Goal: Information Seeking & Learning: Find contact information

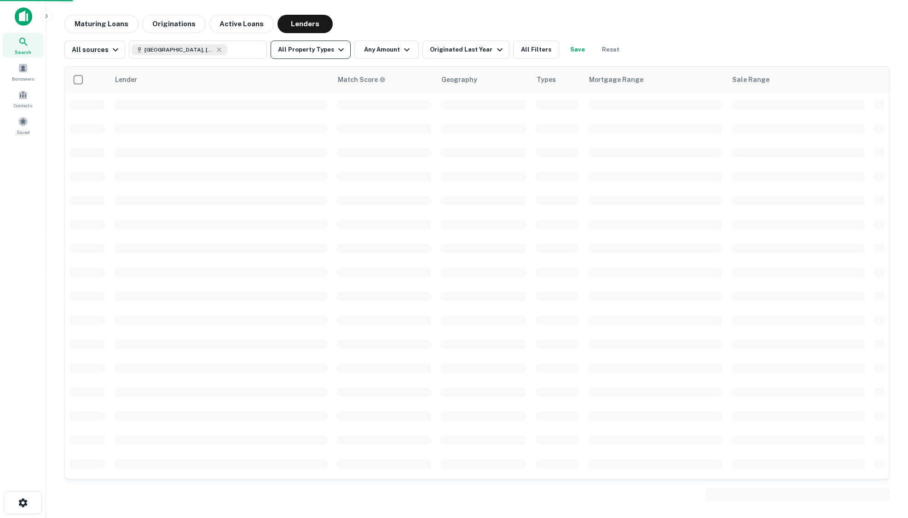
click at [314, 50] on button "All Property Types" at bounding box center [311, 50] width 80 height 18
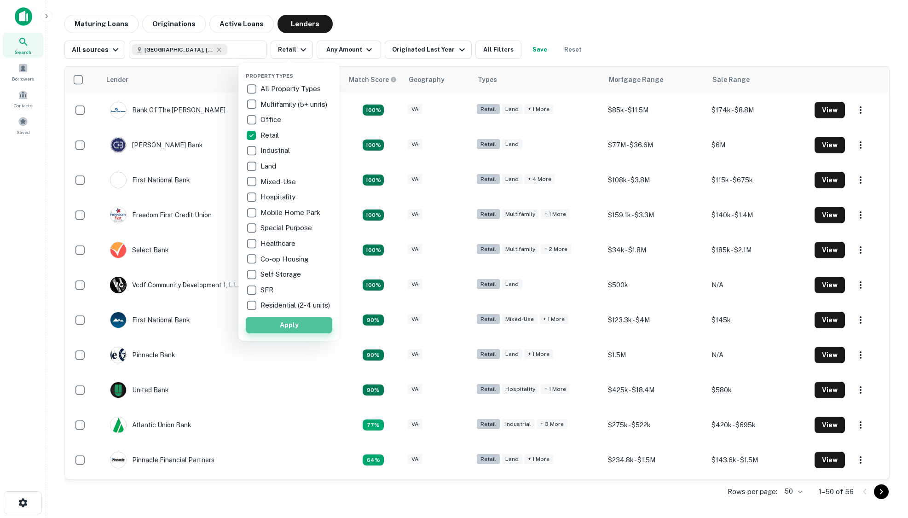
click at [292, 330] on button "Apply" at bounding box center [289, 325] width 87 height 17
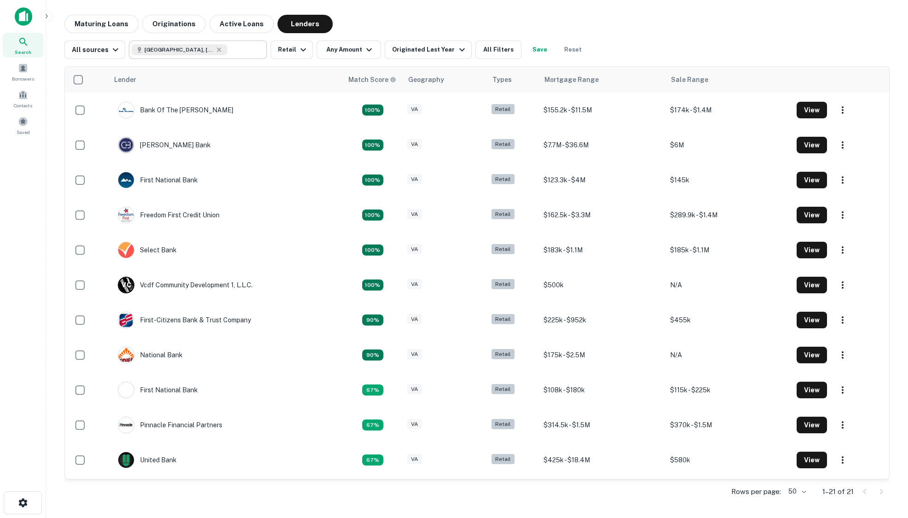
drag, startPoint x: 201, startPoint y: 52, endPoint x: 211, endPoint y: 50, distance: 10.2
click at [215, 51] on icon at bounding box center [218, 49] width 7 height 7
type input "**********"
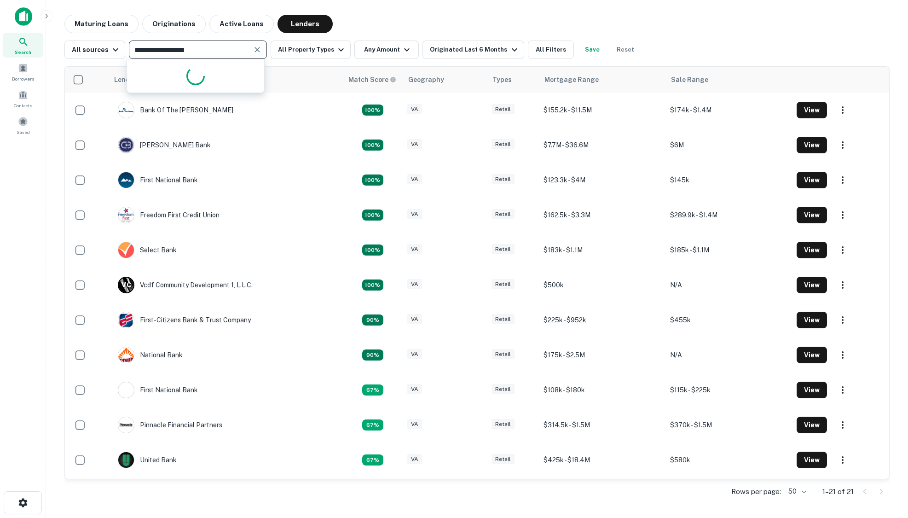
click at [212, 50] on input "**********" at bounding box center [190, 49] width 117 height 13
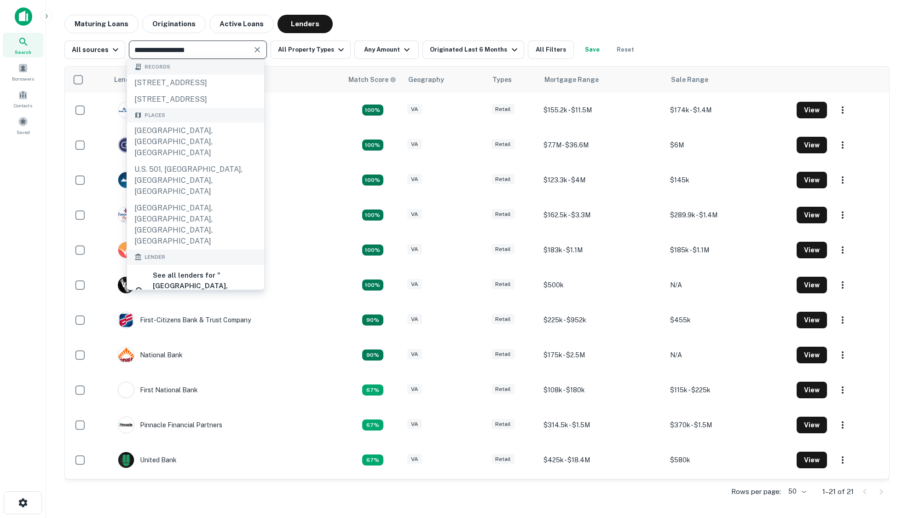
click at [255, 52] on icon "Clear" at bounding box center [258, 50] width 6 height 6
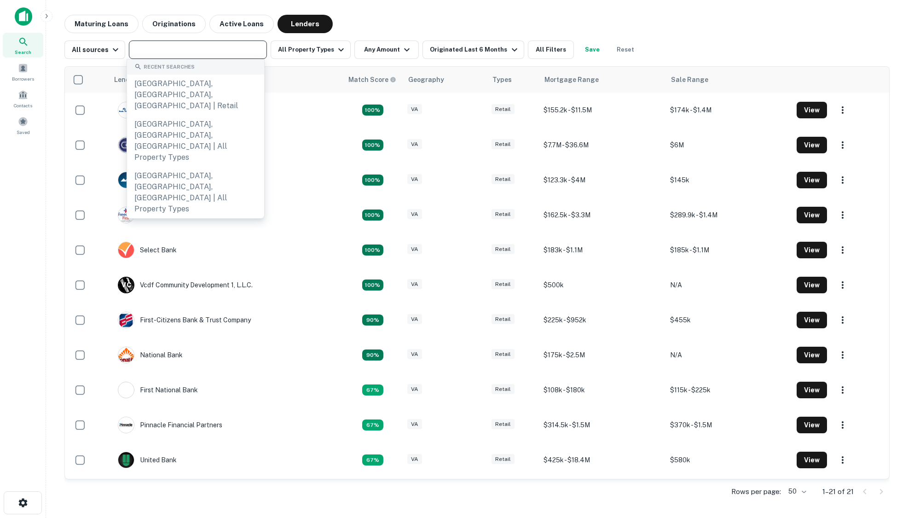
click at [214, 52] on input "text" at bounding box center [197, 49] width 131 height 13
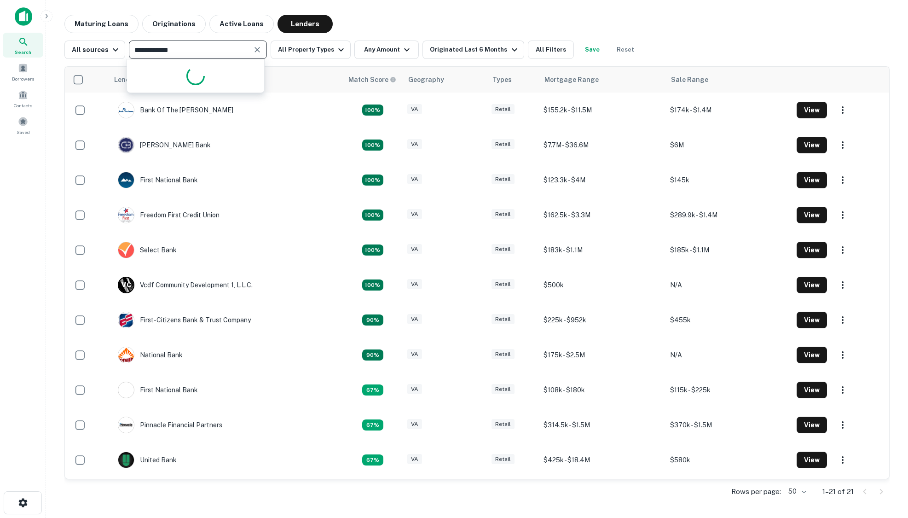
type input "**********"
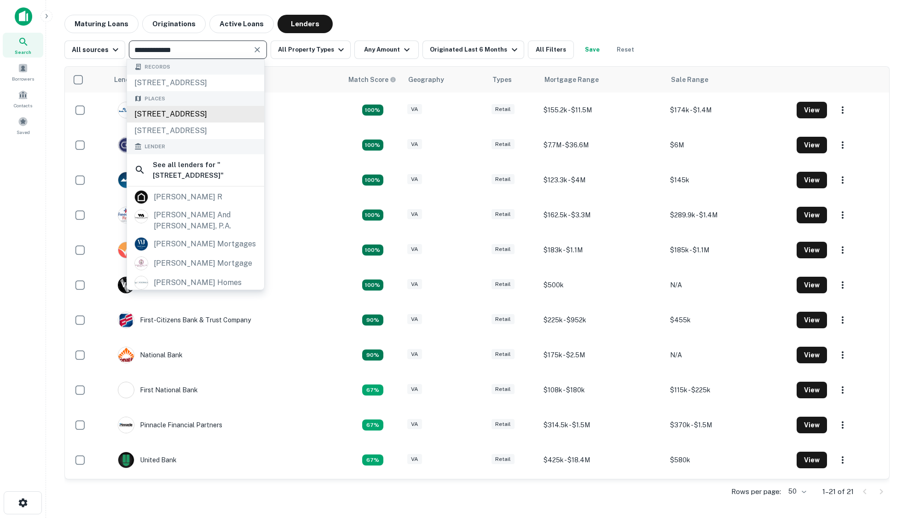
click at [194, 122] on div "[STREET_ADDRESS]" at bounding box center [195, 114] width 137 height 17
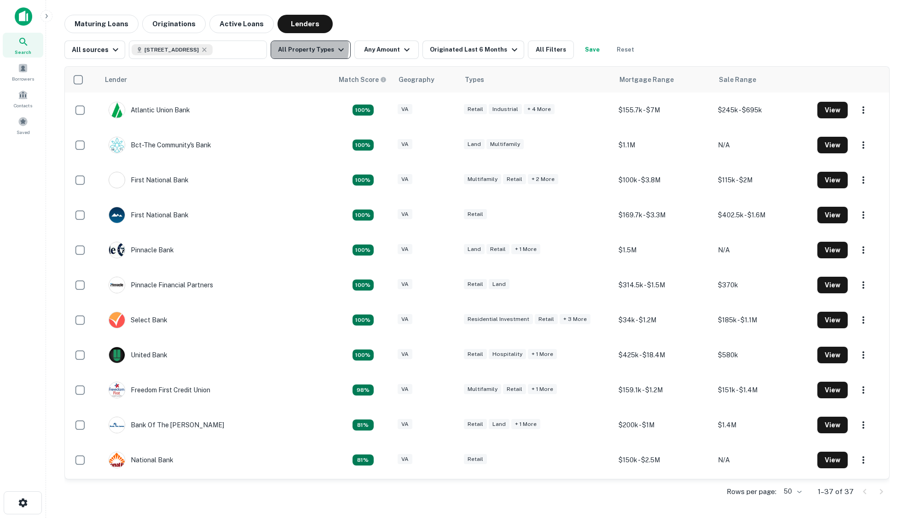
click at [283, 47] on button "All Property Types" at bounding box center [311, 50] width 80 height 18
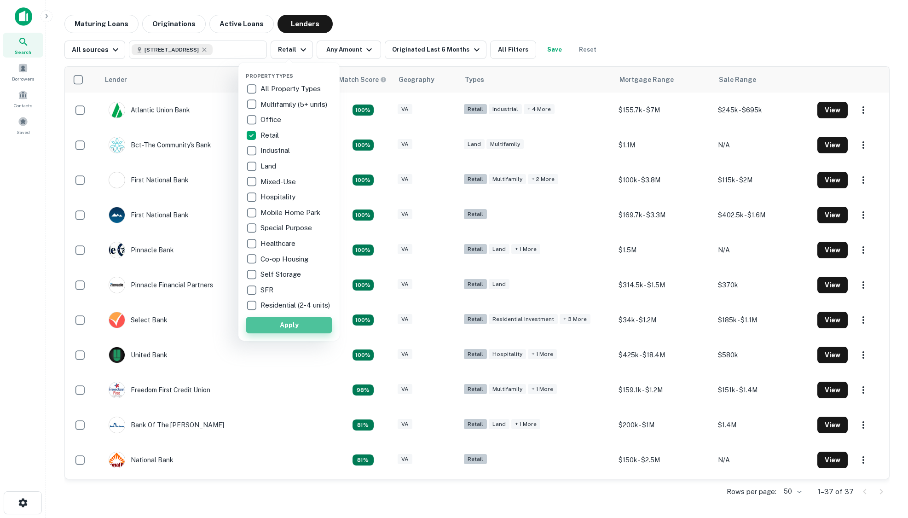
click at [285, 330] on button "Apply" at bounding box center [289, 325] width 87 height 17
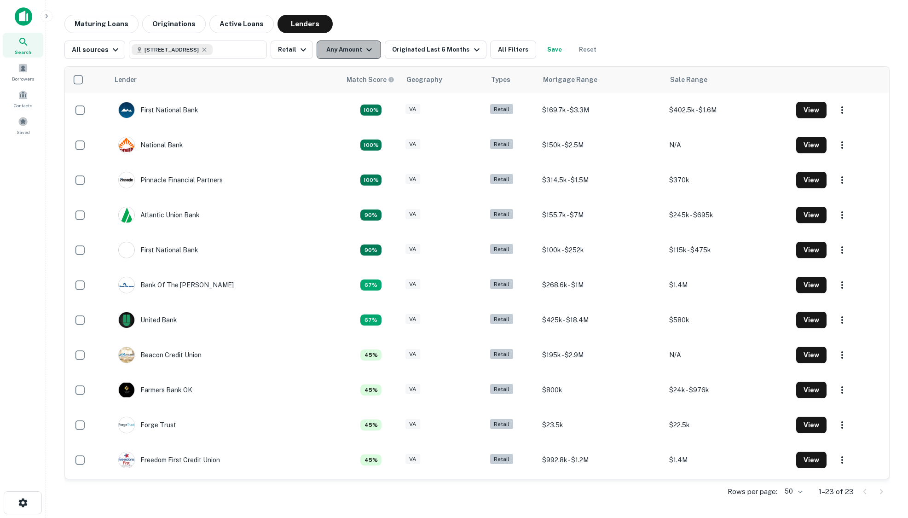
click at [364, 46] on icon "button" at bounding box center [369, 49] width 11 height 11
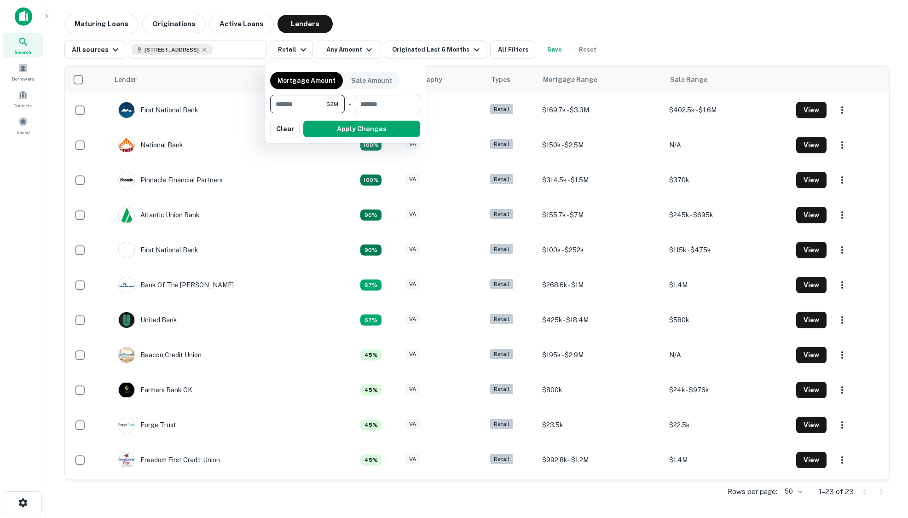
type input "*******"
click at [370, 109] on input "number" at bounding box center [384, 104] width 59 height 18
type input "*******"
click at [361, 126] on button "Apply Changes" at bounding box center [361, 129] width 117 height 17
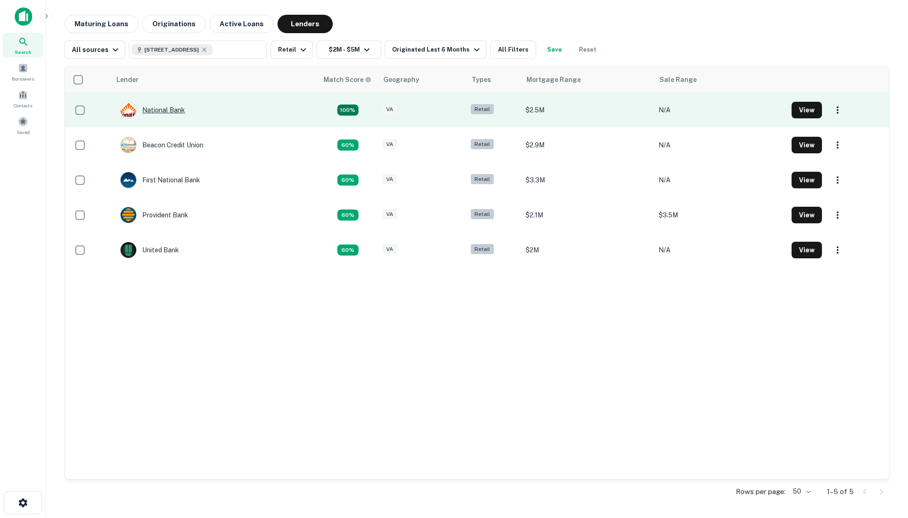
click at [168, 113] on div "National Bank" at bounding box center [152, 110] width 65 height 17
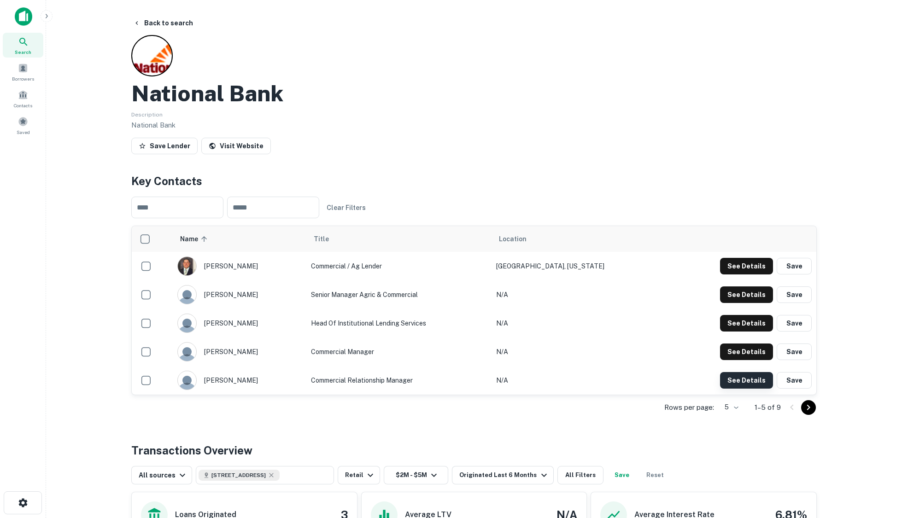
click at [757, 274] on button "See Details" at bounding box center [746, 266] width 53 height 17
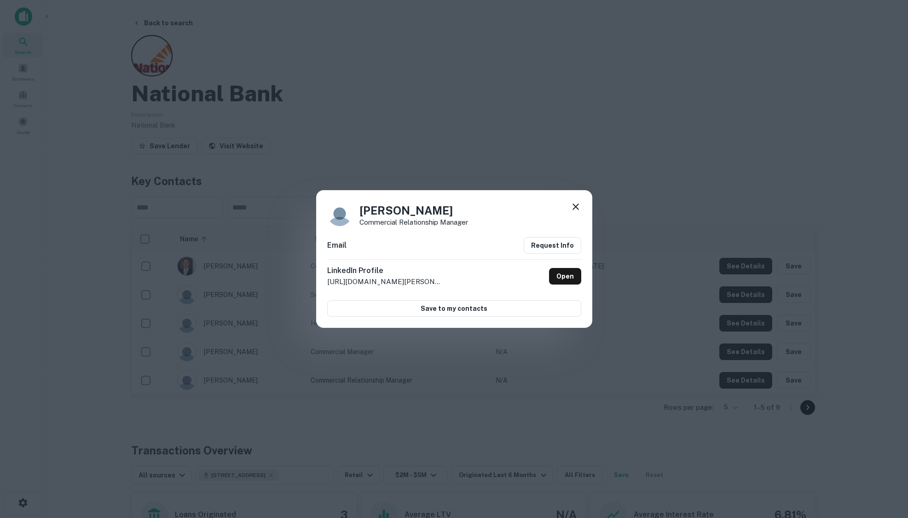
click at [576, 207] on icon at bounding box center [576, 207] width 6 height 6
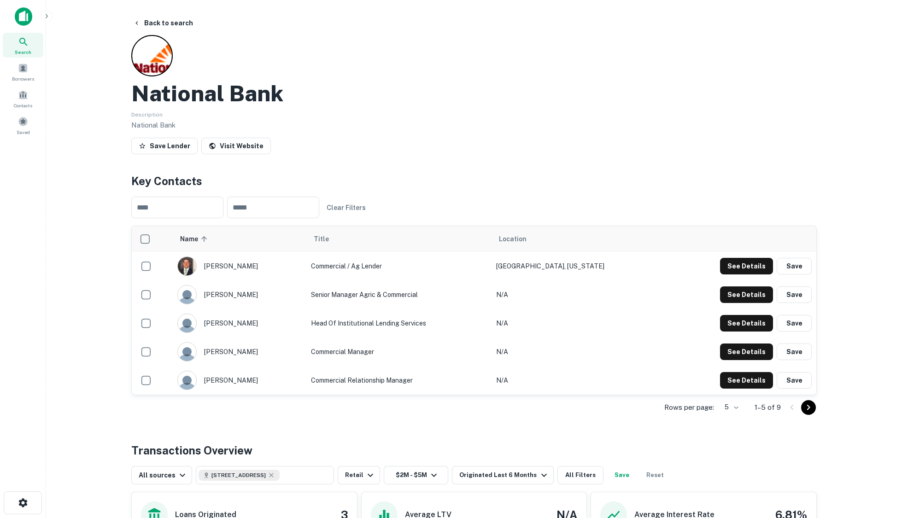
click at [804, 412] on icon "Go to next page" at bounding box center [808, 407] width 11 height 11
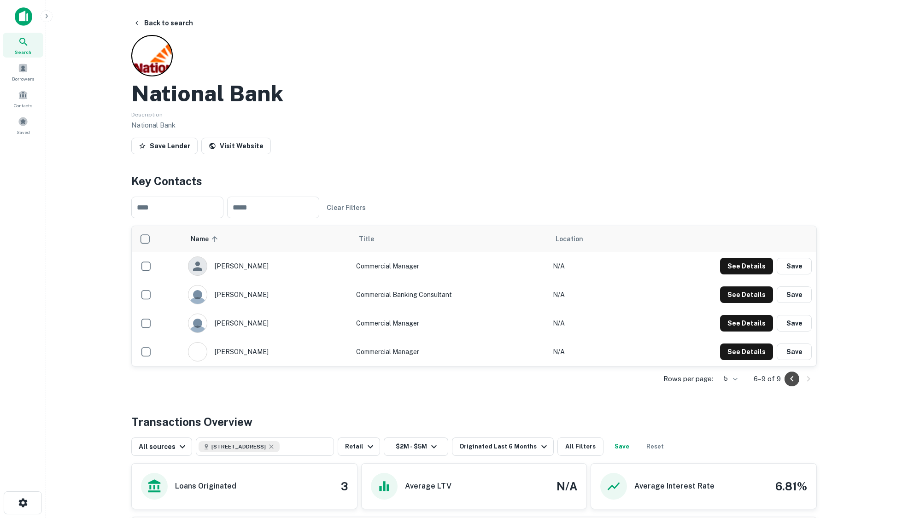
click at [793, 383] on icon "Go to previous page" at bounding box center [791, 378] width 11 height 11
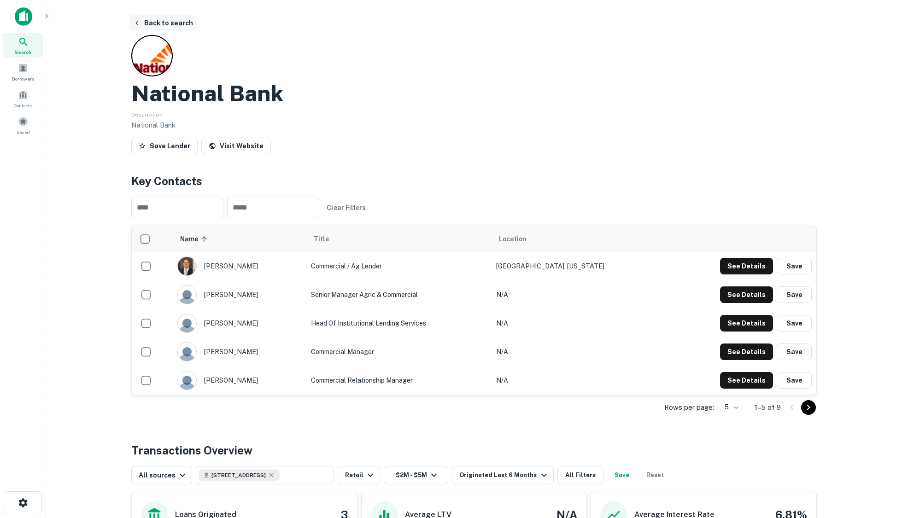
click at [169, 21] on button "Back to search" at bounding box center [162, 23] width 67 height 17
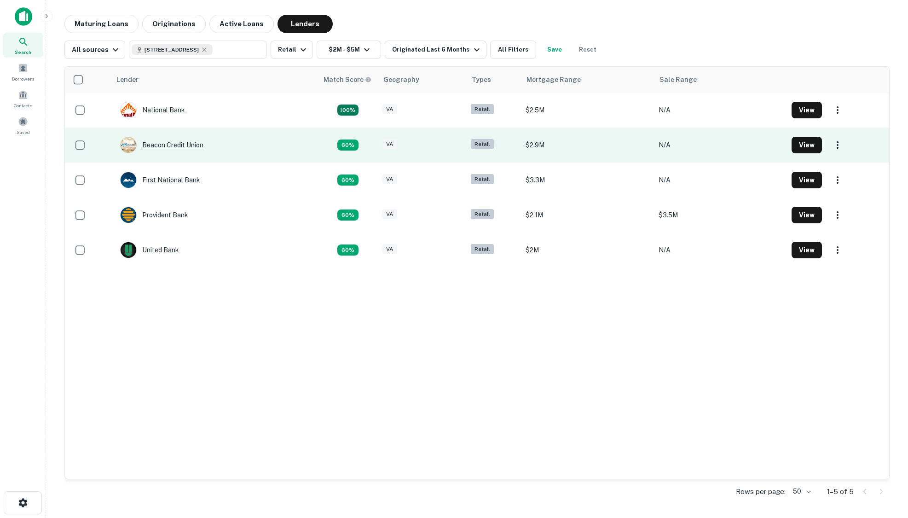
click at [191, 147] on div "Beacon Credit Union" at bounding box center [161, 145] width 83 height 17
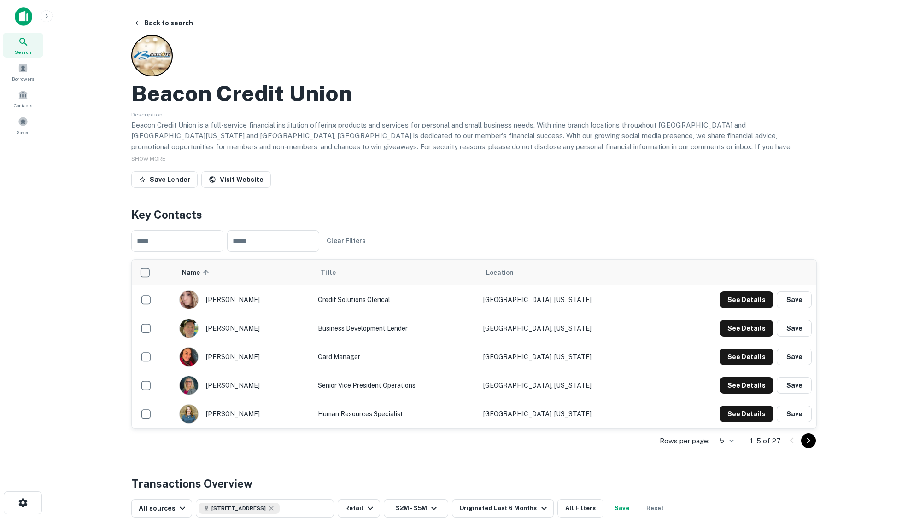
click at [810, 445] on icon "Go to next page" at bounding box center [808, 440] width 11 height 11
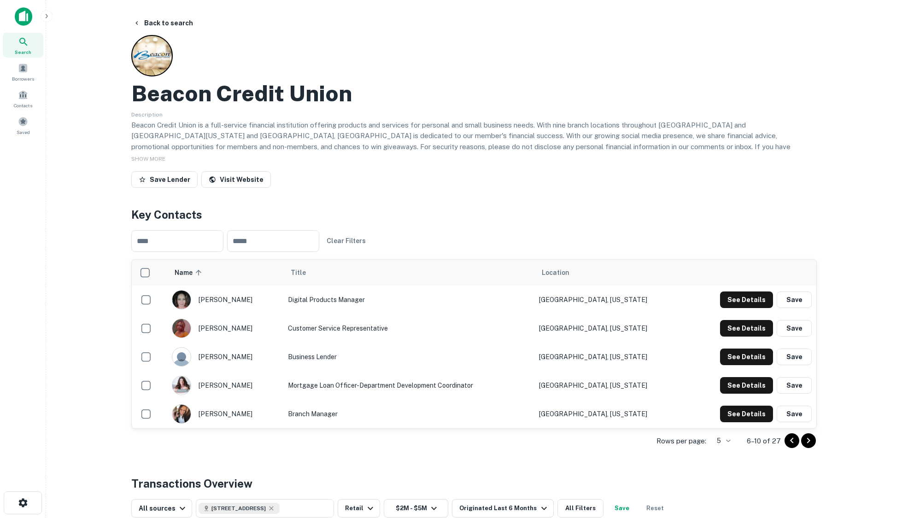
click at [810, 445] on icon "Go to next page" at bounding box center [808, 440] width 11 height 11
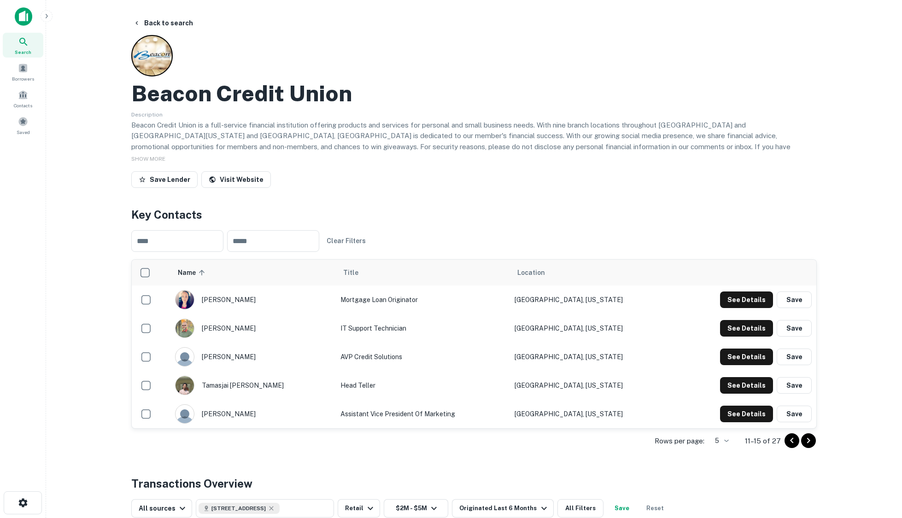
click at [810, 445] on icon "Go to next page" at bounding box center [808, 440] width 11 height 11
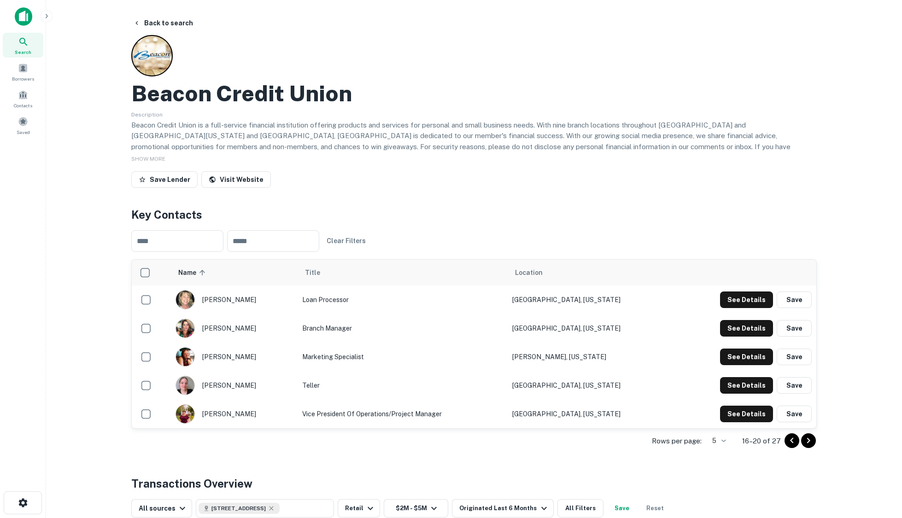
click at [809, 436] on icon "Go to next page" at bounding box center [808, 440] width 11 height 11
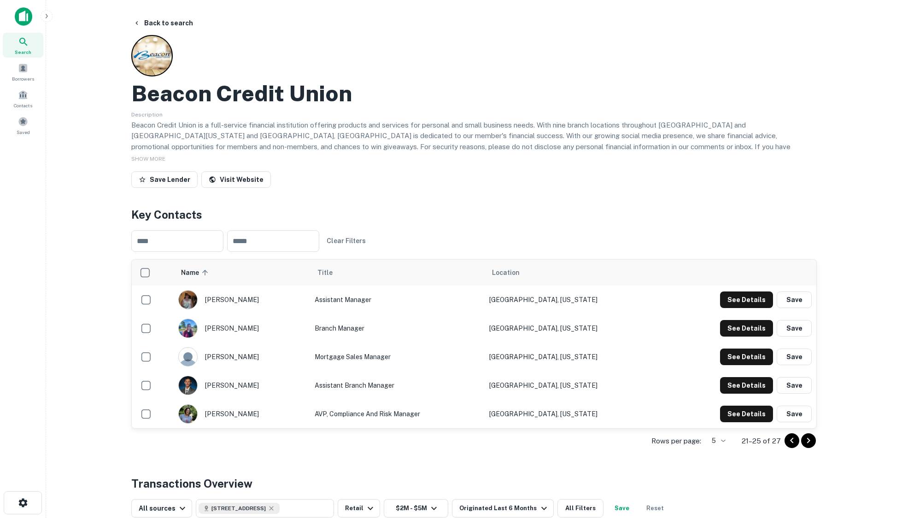
click at [815, 442] on div "Rows per page: 5 * 21–25 of 27" at bounding box center [473, 441] width 685 height 25
click at [807, 443] on icon "Go to next page" at bounding box center [808, 441] width 3 height 6
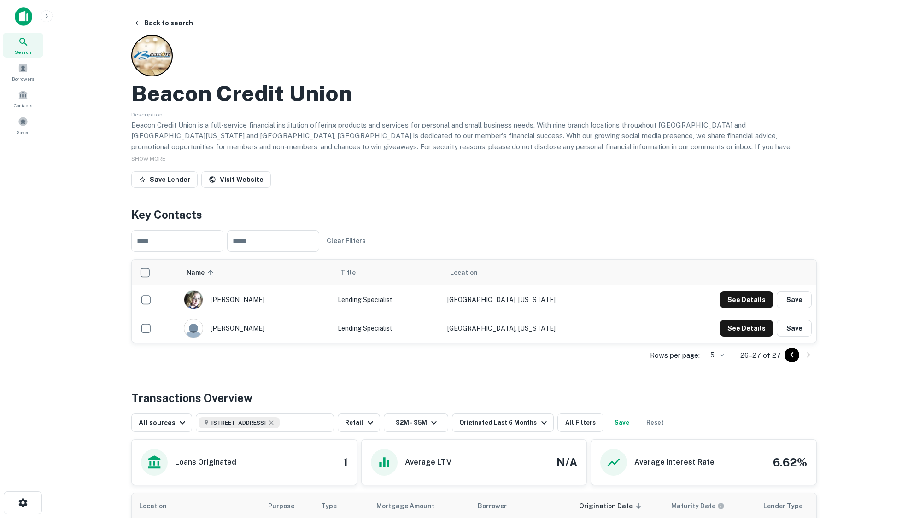
click at [791, 356] on icon "Go to previous page" at bounding box center [791, 354] width 11 height 11
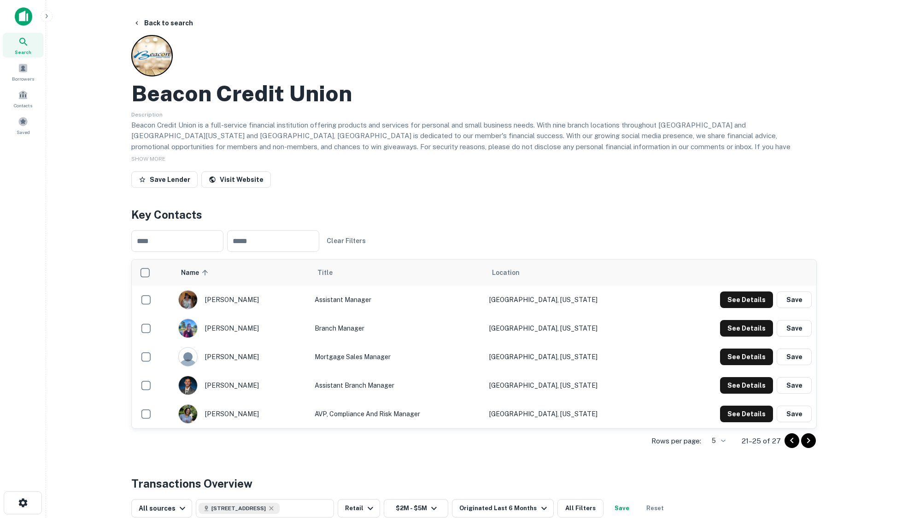
click at [792, 439] on icon "Go to previous page" at bounding box center [791, 440] width 11 height 11
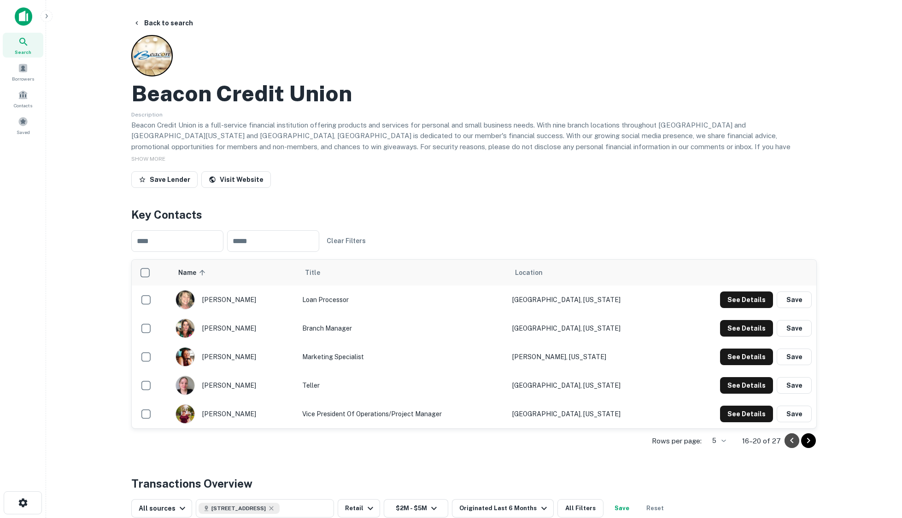
click at [793, 442] on icon "Go to previous page" at bounding box center [791, 440] width 11 height 11
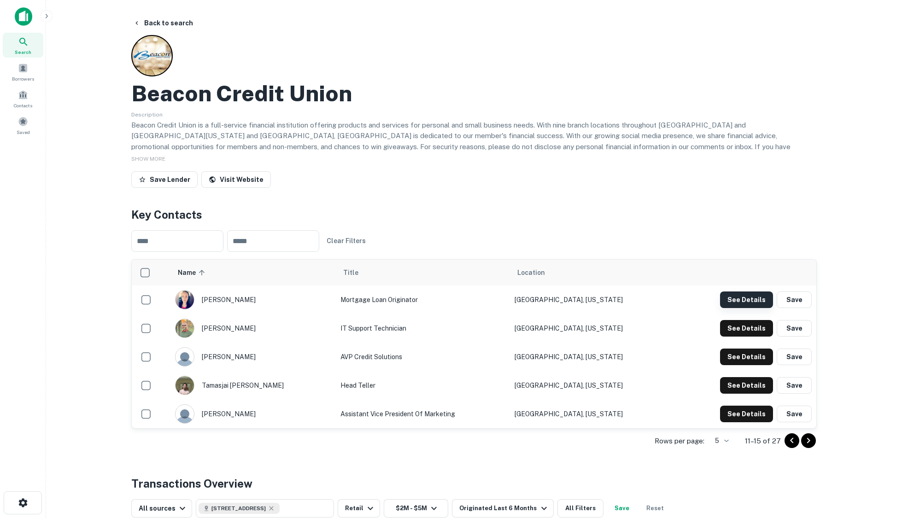
click at [750, 301] on button "See Details" at bounding box center [746, 299] width 53 height 17
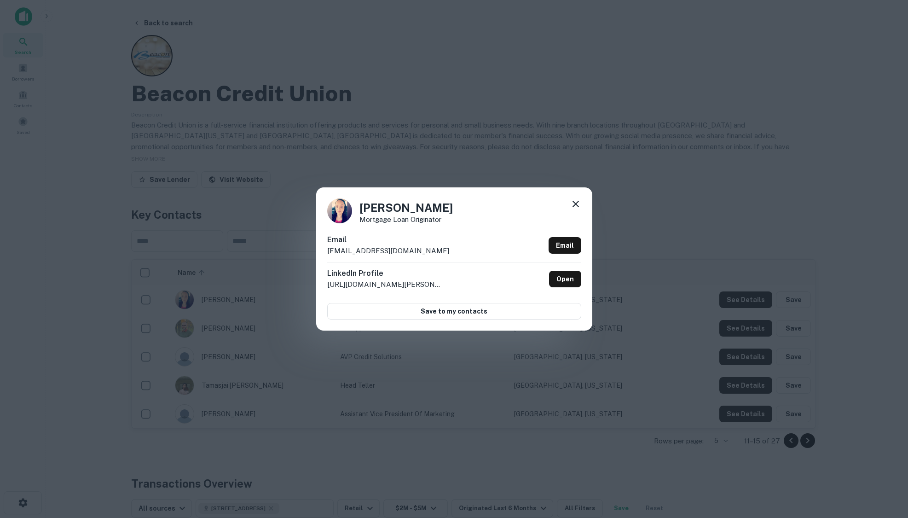
click at [303, 75] on div "[PERSON_NAME] Mortgage Loan Originator Email [EMAIL_ADDRESS][DOMAIN_NAME] Email…" at bounding box center [454, 259] width 908 height 518
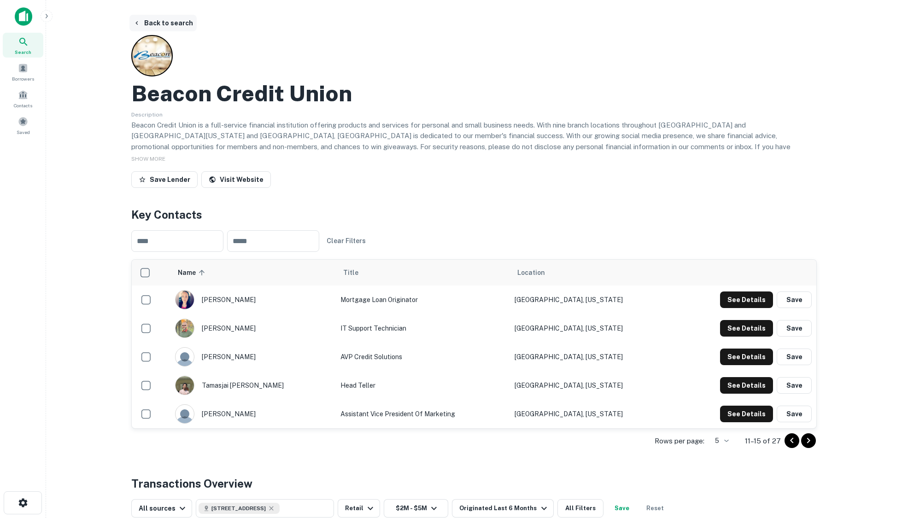
click at [160, 22] on button "Back to search" at bounding box center [162, 23] width 67 height 17
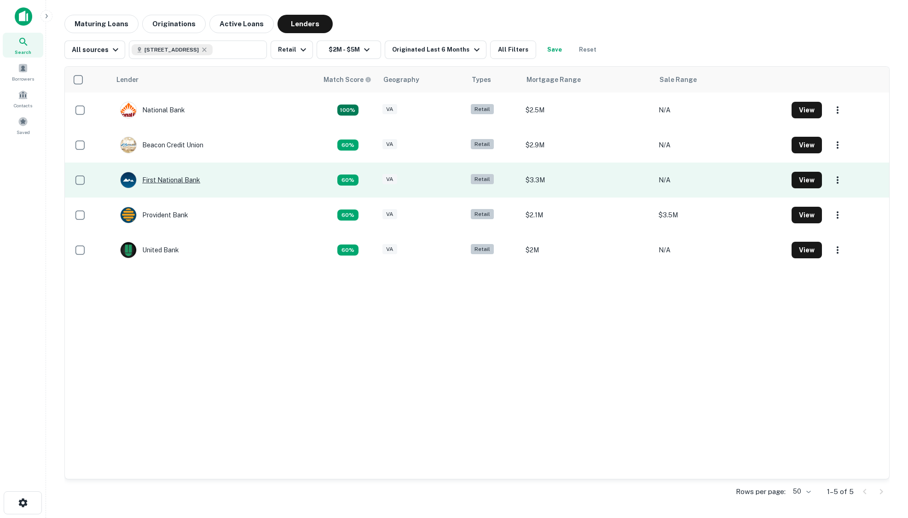
click at [164, 181] on div "First National Bank" at bounding box center [160, 180] width 80 height 17
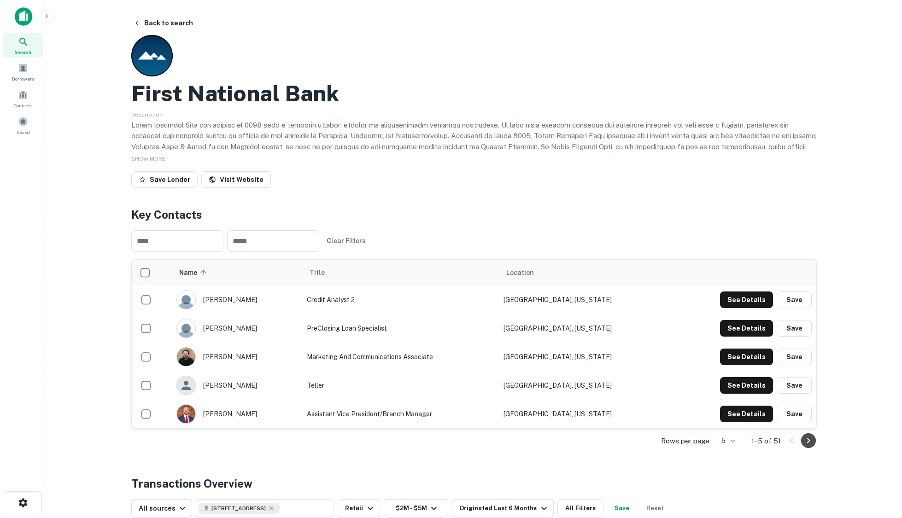
click at [805, 443] on icon "Go to next page" at bounding box center [808, 440] width 11 height 11
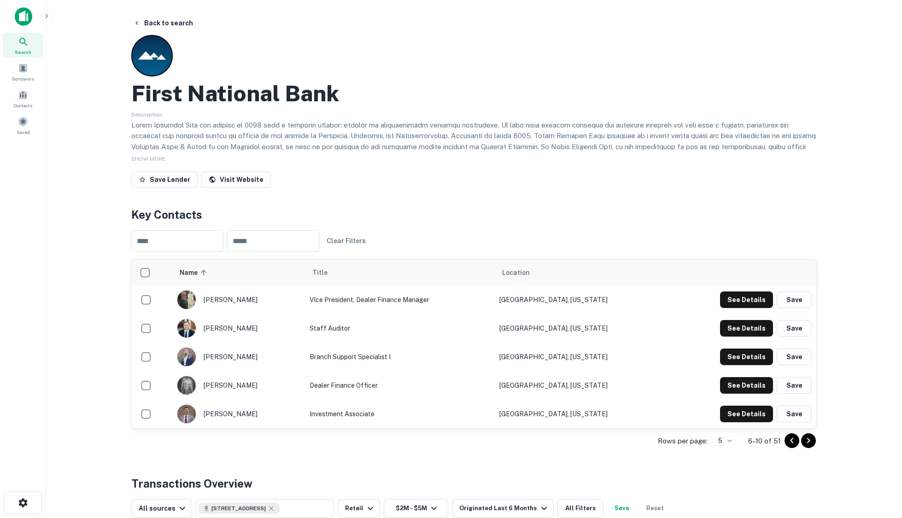
click at [805, 443] on icon "Go to next page" at bounding box center [808, 440] width 11 height 11
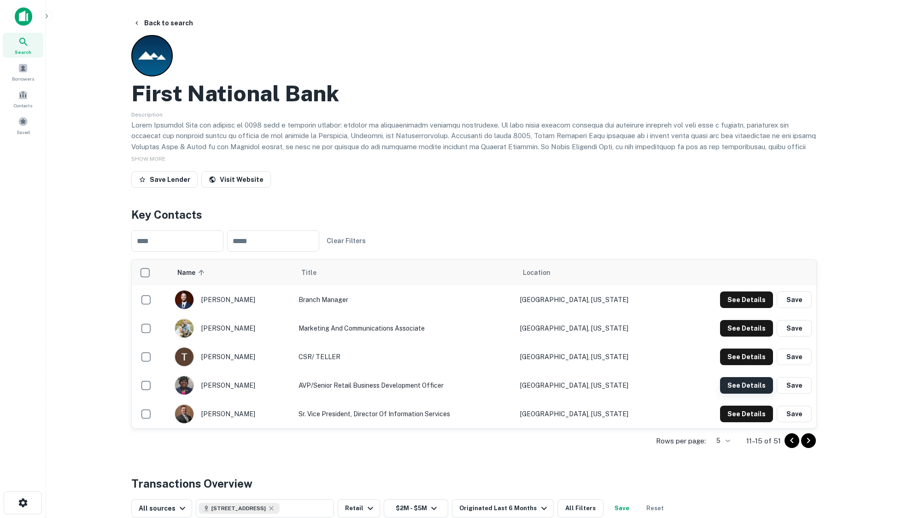
click at [746, 308] on button "See Details" at bounding box center [746, 299] width 53 height 17
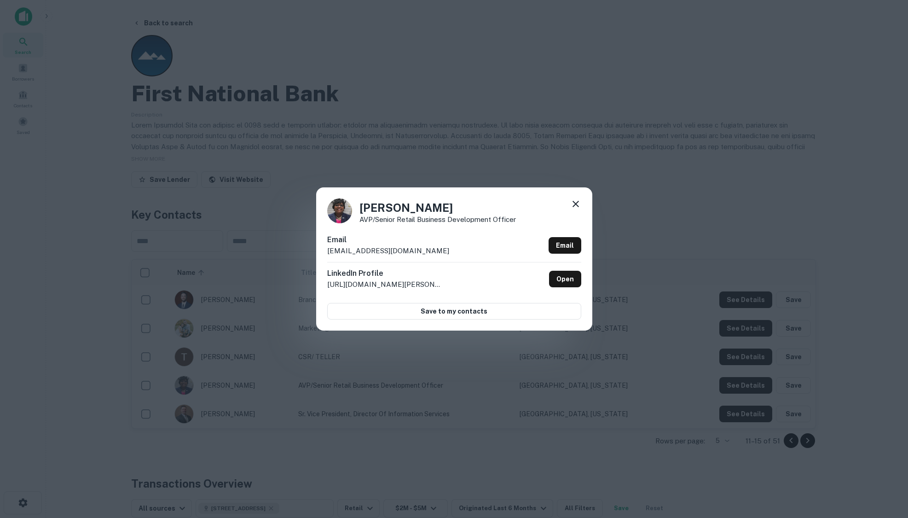
click at [300, 442] on div "[PERSON_NAME] AVP/Senior Retail Business Development Officer Email [EMAIL_ADDRE…" at bounding box center [454, 259] width 908 height 518
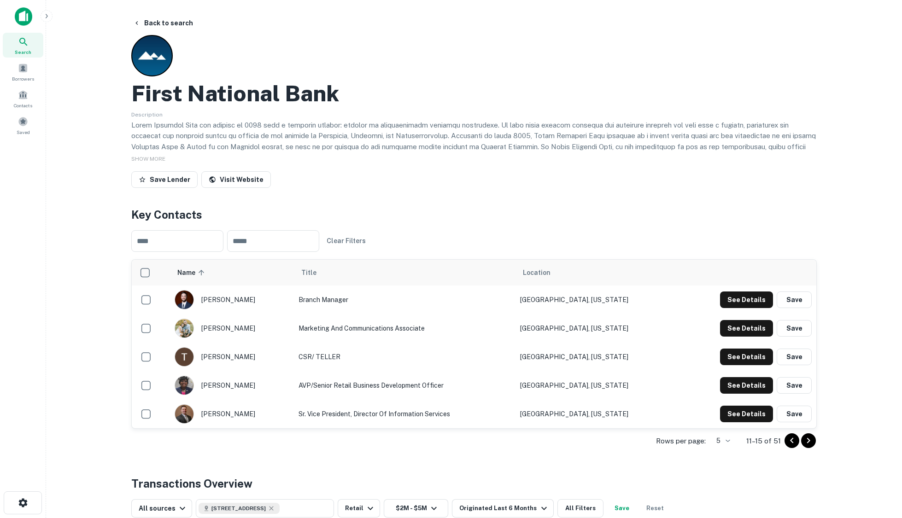
click at [809, 441] on icon "Go to next page" at bounding box center [808, 441] width 3 height 6
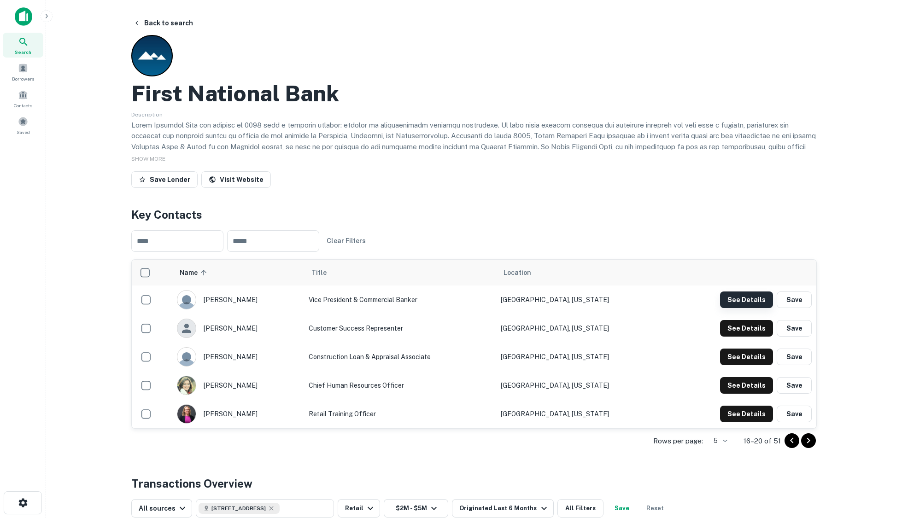
click at [735, 304] on button "See Details" at bounding box center [746, 299] width 53 height 17
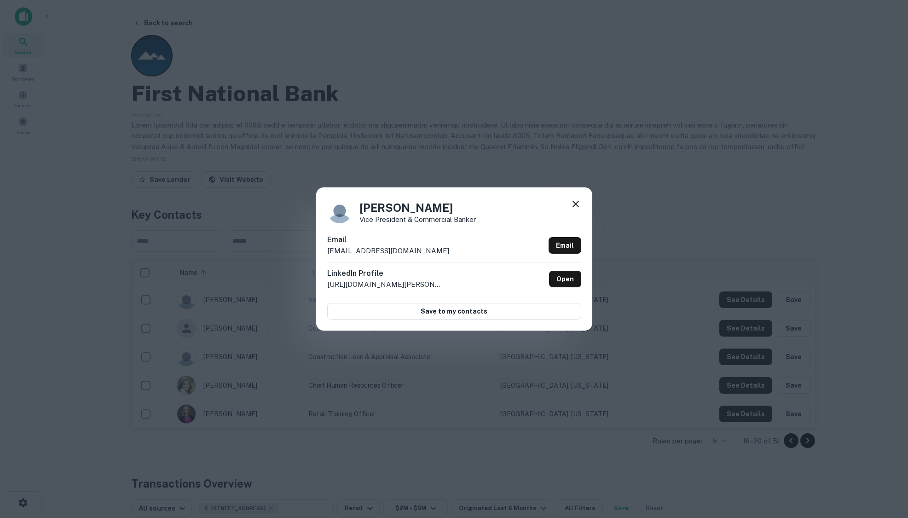
click at [492, 149] on div "[PERSON_NAME] Vice President & Commercial Banker Email [EMAIL_ADDRESS][DOMAIN_N…" at bounding box center [454, 259] width 908 height 518
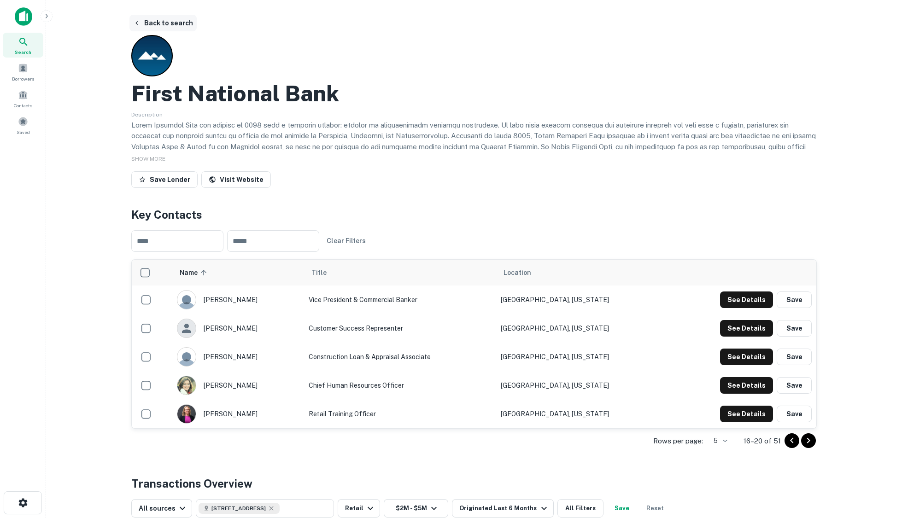
click at [170, 24] on button "Back to search" at bounding box center [162, 23] width 67 height 17
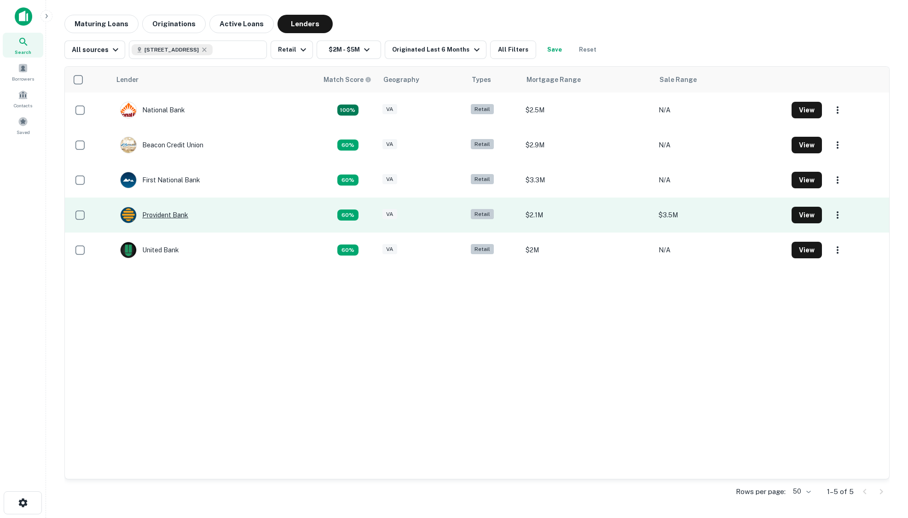
click at [163, 216] on div "Provident Bank" at bounding box center [154, 215] width 68 height 17
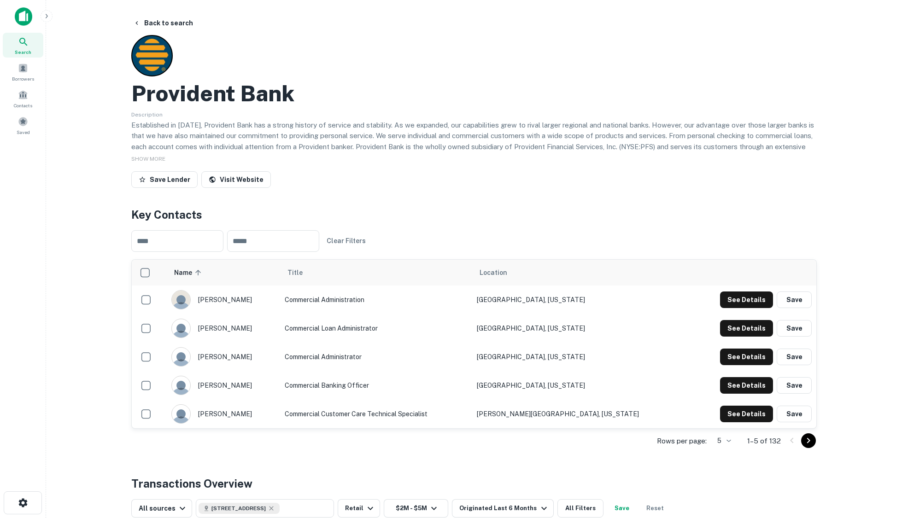
click at [806, 442] on icon "Go to next page" at bounding box center [808, 440] width 11 height 11
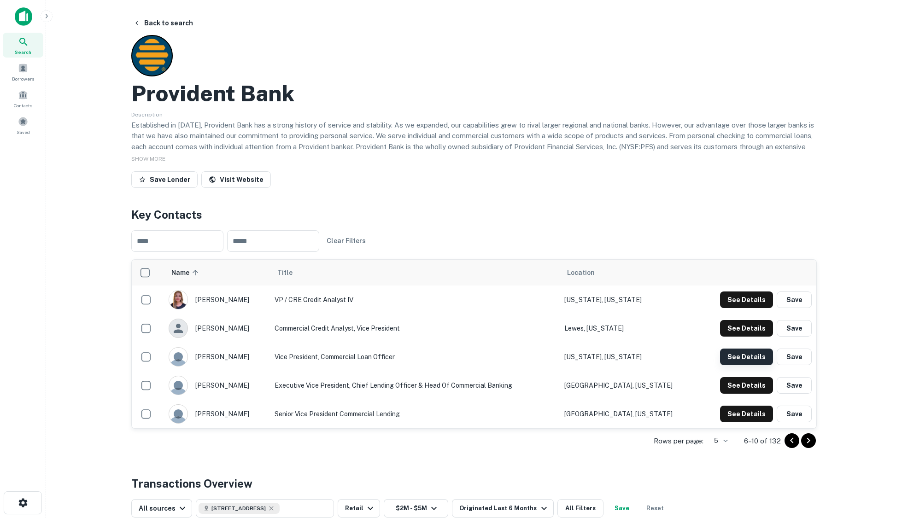
click at [739, 308] on button "See Details" at bounding box center [746, 299] width 53 height 17
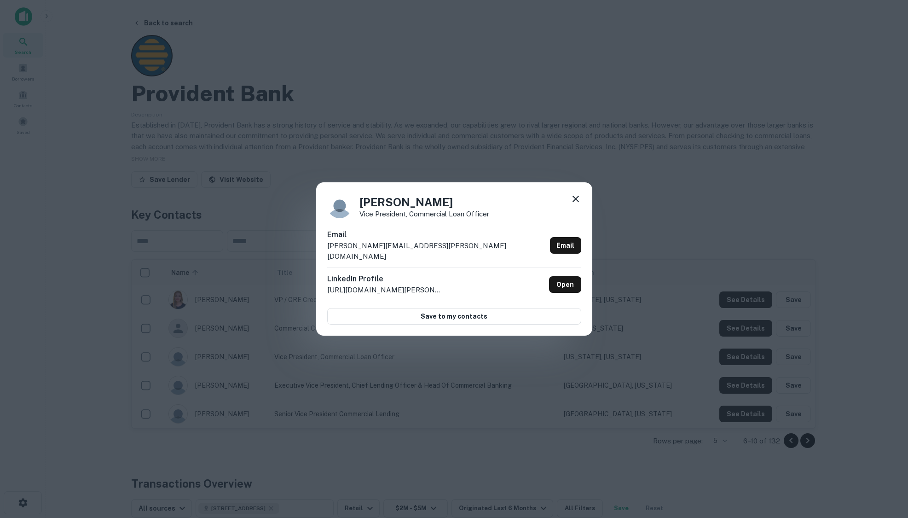
click at [576, 202] on icon at bounding box center [575, 198] width 11 height 11
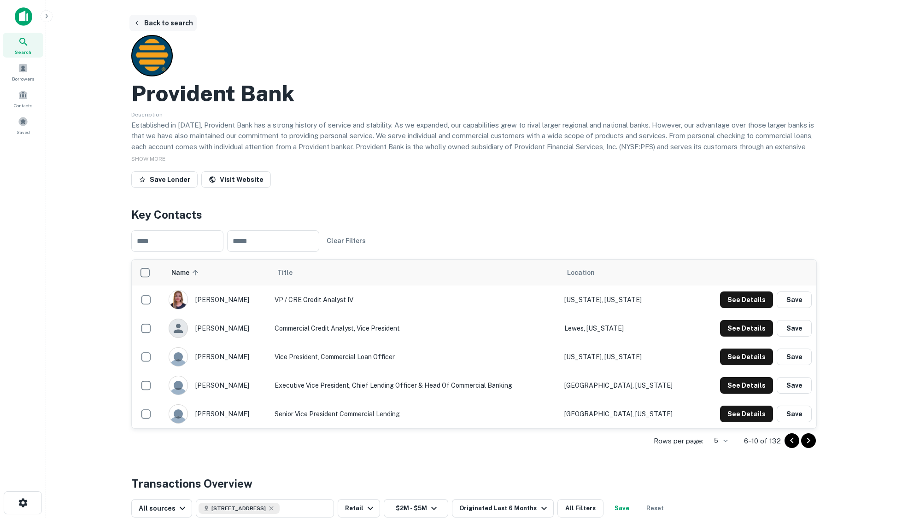
click at [170, 21] on button "Back to search" at bounding box center [162, 23] width 67 height 17
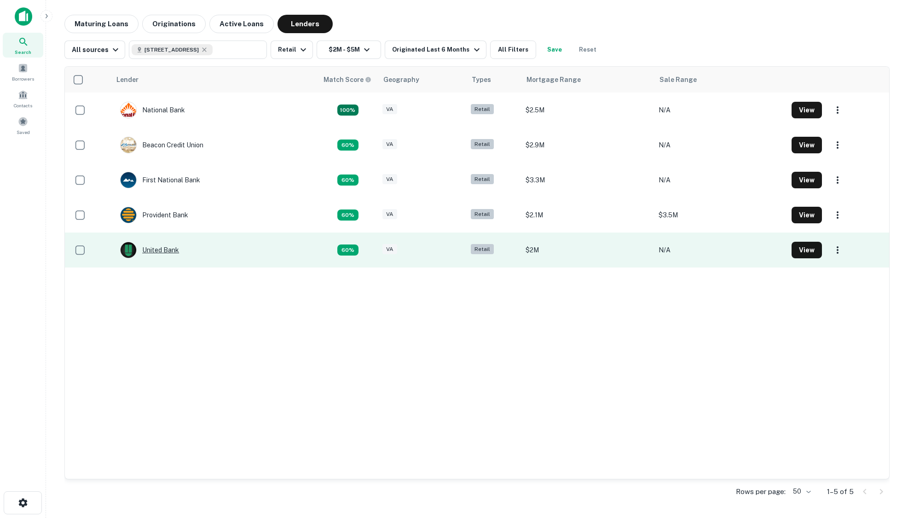
click at [164, 250] on div "United Bank" at bounding box center [149, 250] width 59 height 17
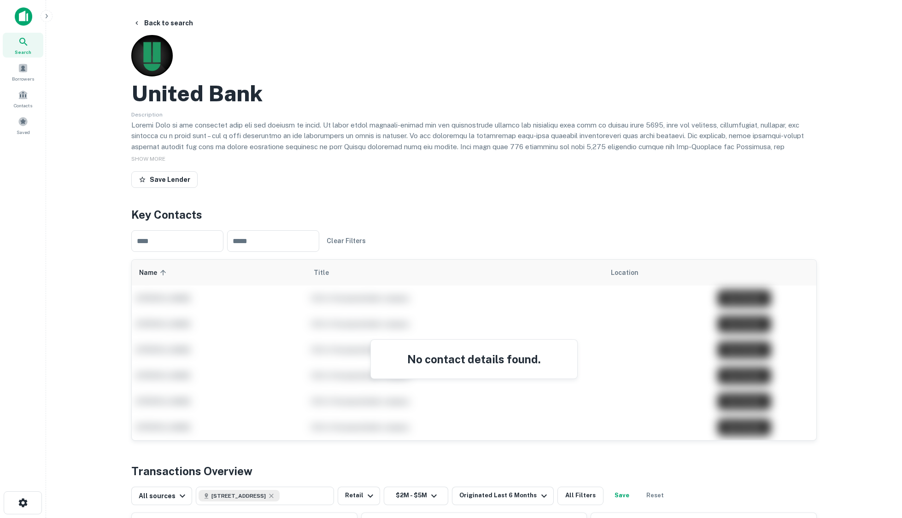
click at [95, 133] on main "Back to search United Bank Description SHOW MORE Save Lender Key Contacts ​ ​ C…" at bounding box center [474, 259] width 856 height 518
click at [155, 19] on button "Back to search" at bounding box center [162, 23] width 67 height 17
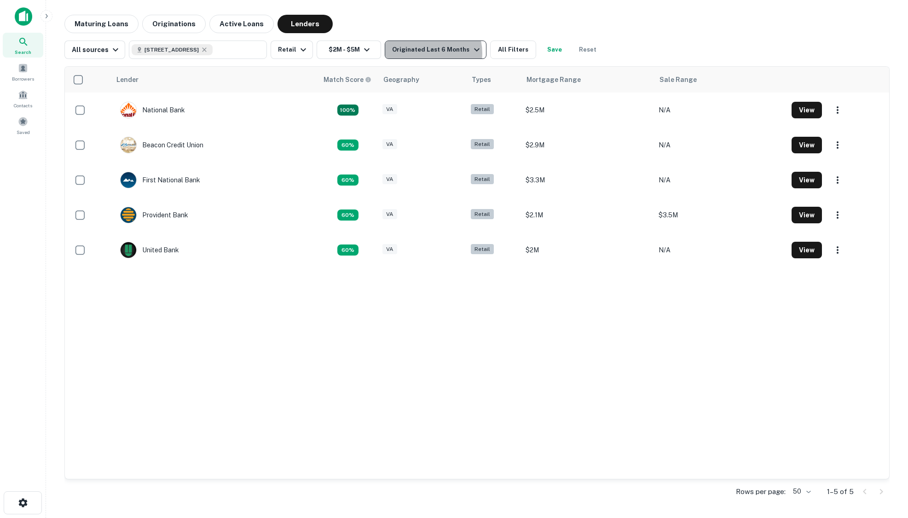
click at [423, 53] on div "Originated Last 6 Months" at bounding box center [437, 49] width 90 height 11
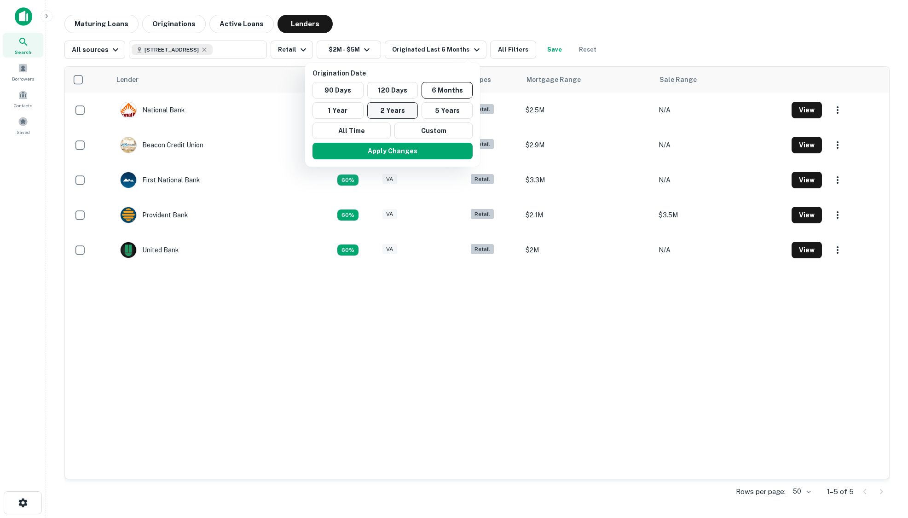
click at [382, 111] on button "2 Years" at bounding box center [392, 110] width 51 height 17
click at [383, 151] on button "Apply Changes" at bounding box center [387, 151] width 160 height 17
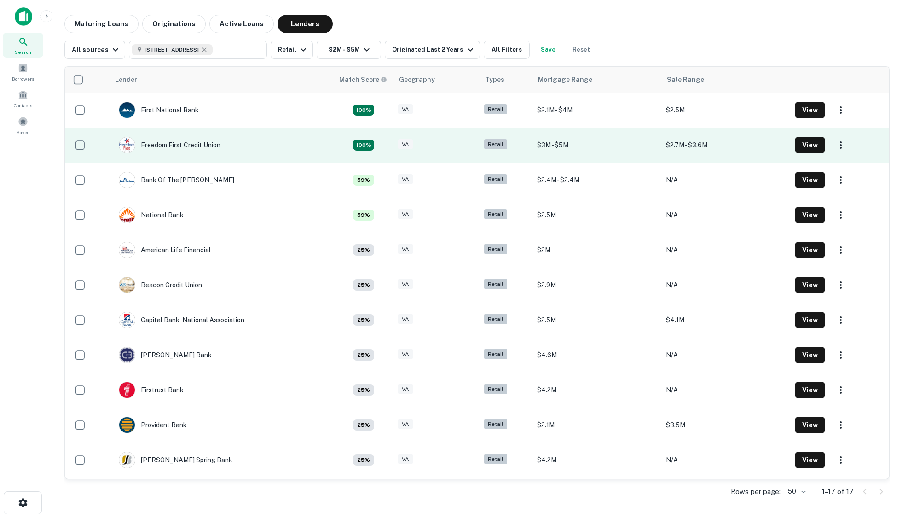
click at [177, 144] on div "Freedom First Credit Union" at bounding box center [170, 145] width 102 height 17
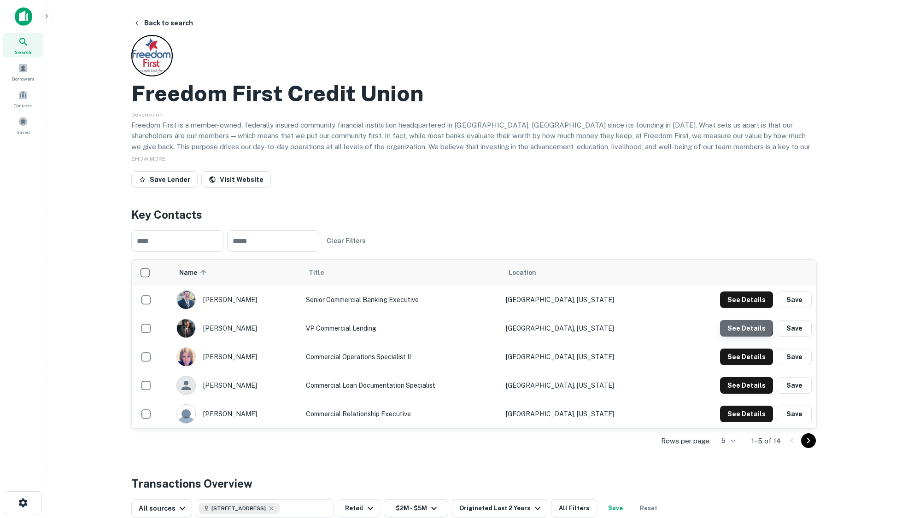
click at [736, 308] on button "See Details" at bounding box center [746, 299] width 53 height 17
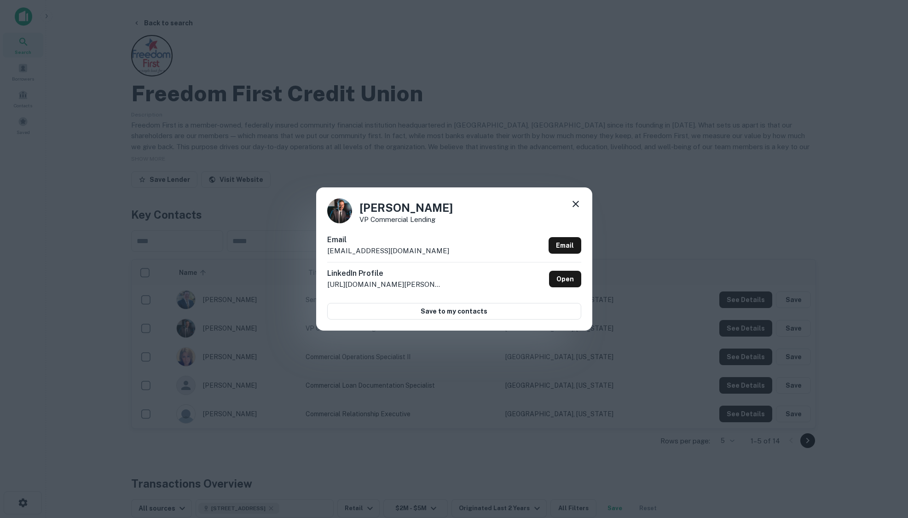
drag, startPoint x: 113, startPoint y: 105, endPoint x: 162, endPoint y: 88, distance: 52.0
click at [113, 105] on div "[PERSON_NAME] VP Commercial Lending Email [EMAIL_ADDRESS][DOMAIN_NAME] Email Li…" at bounding box center [454, 259] width 908 height 518
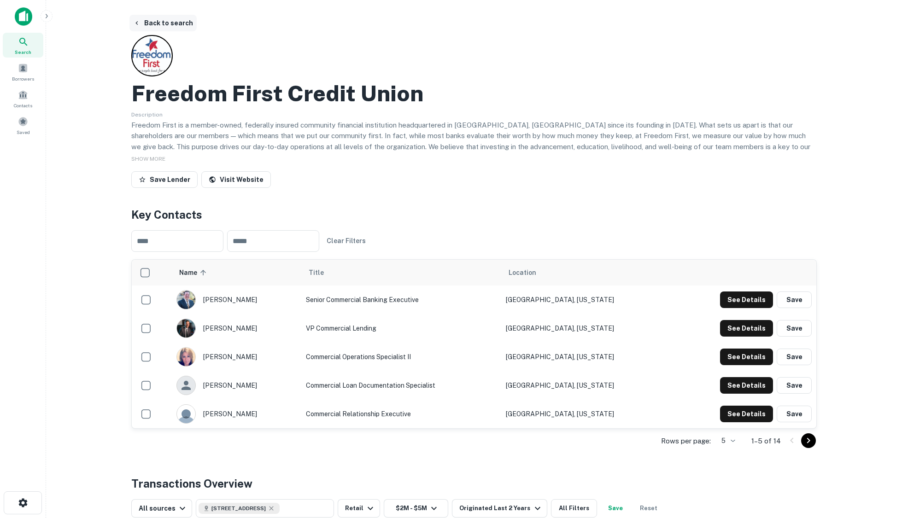
click at [179, 22] on button "Back to search" at bounding box center [162, 23] width 67 height 17
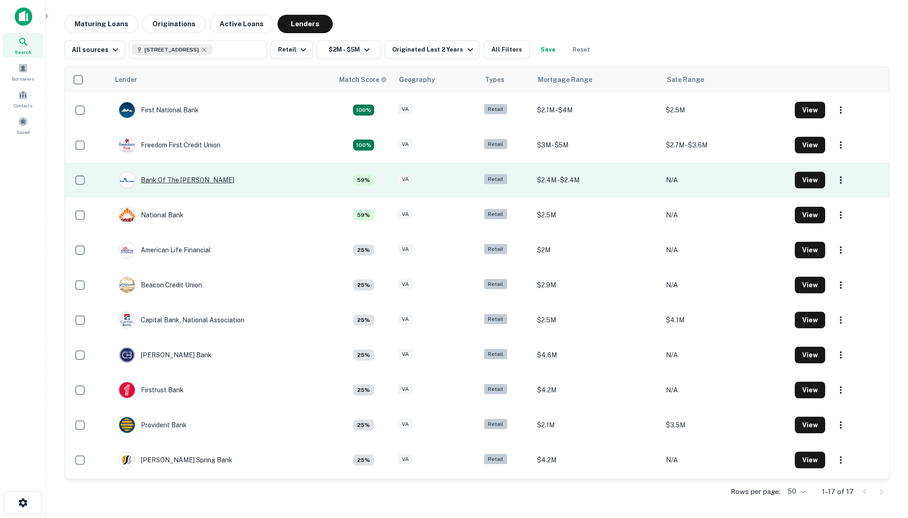
click at [176, 180] on div "Bank Of The [PERSON_NAME]" at bounding box center [177, 180] width 116 height 17
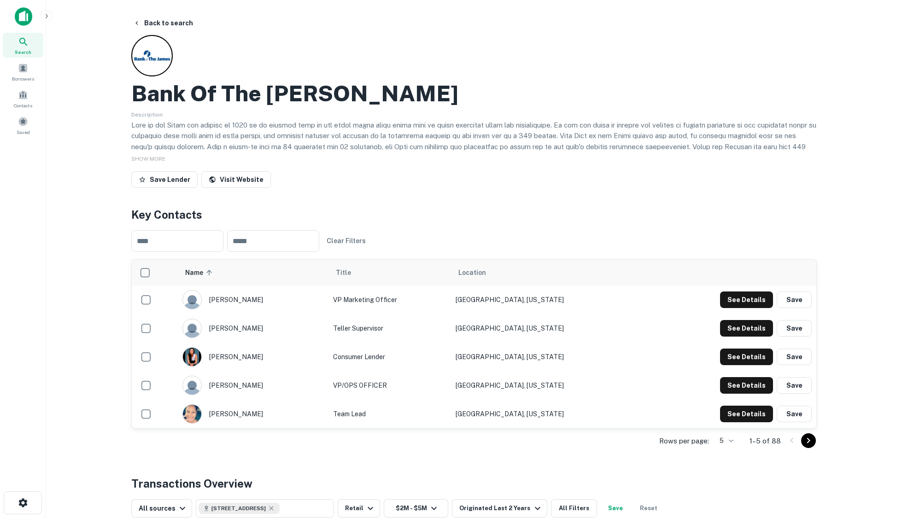
click at [805, 441] on icon "Go to next page" at bounding box center [808, 440] width 11 height 11
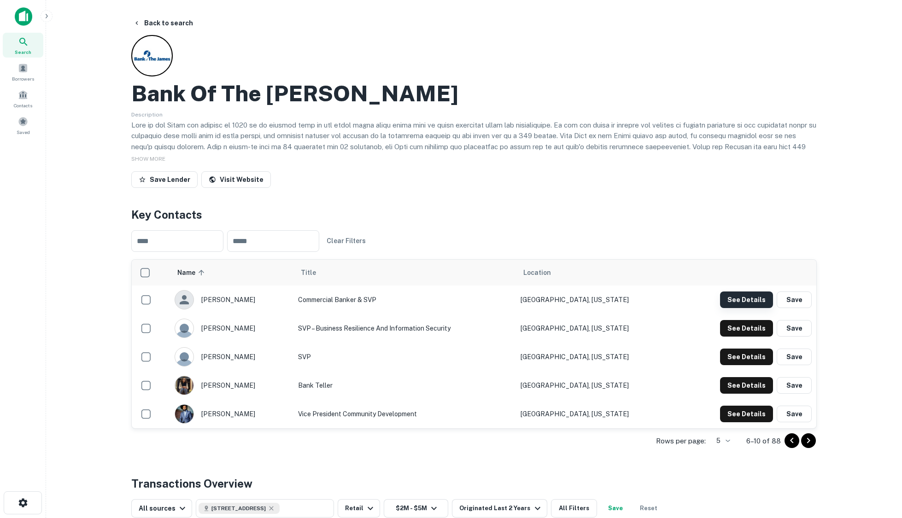
click at [750, 296] on button "See Details" at bounding box center [746, 299] width 53 height 17
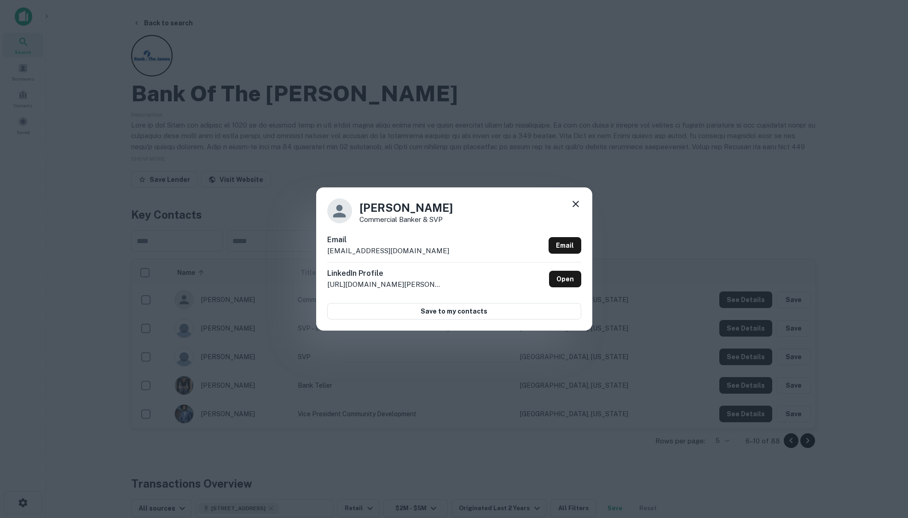
click at [463, 138] on div "[PERSON_NAME] Commercial Banker & SVP Email [EMAIL_ADDRESS][DOMAIN_NAME] Email …" at bounding box center [454, 259] width 908 height 518
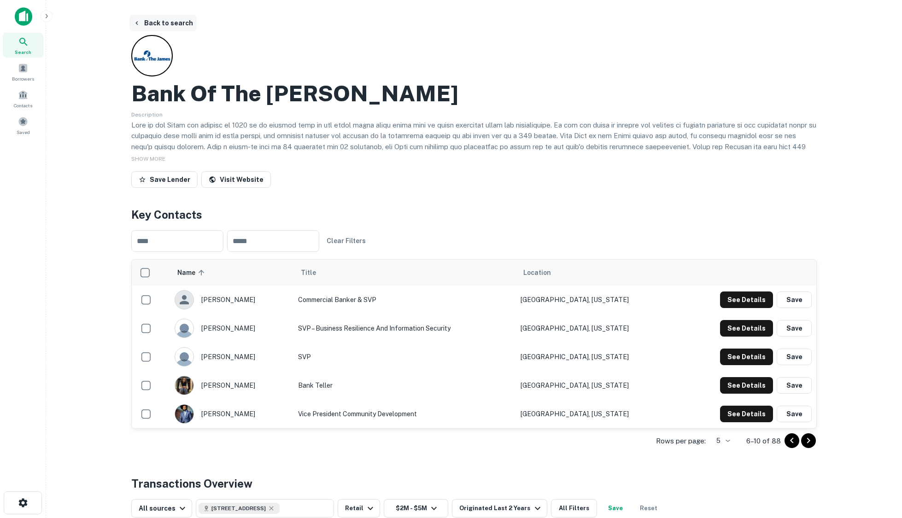
click at [173, 24] on button "Back to search" at bounding box center [162, 23] width 67 height 17
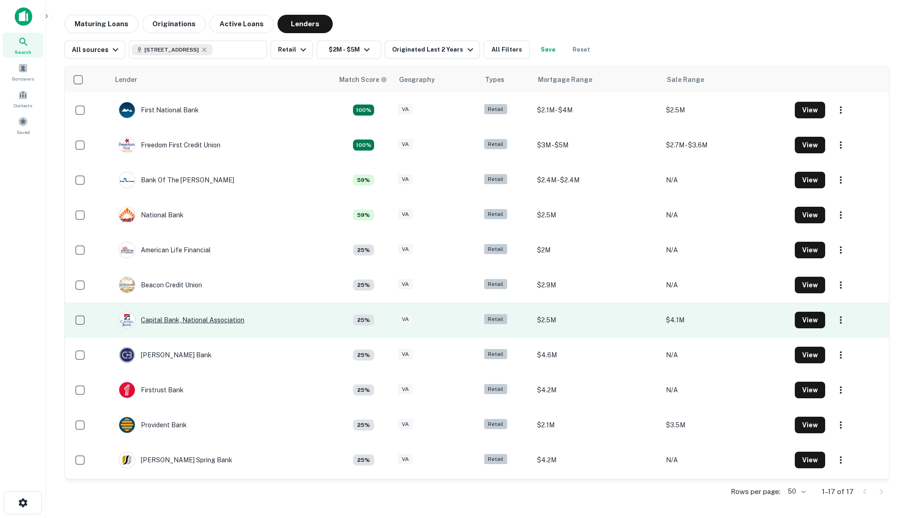
click at [195, 320] on div "Capital Bank, National Association" at bounding box center [182, 320] width 126 height 17
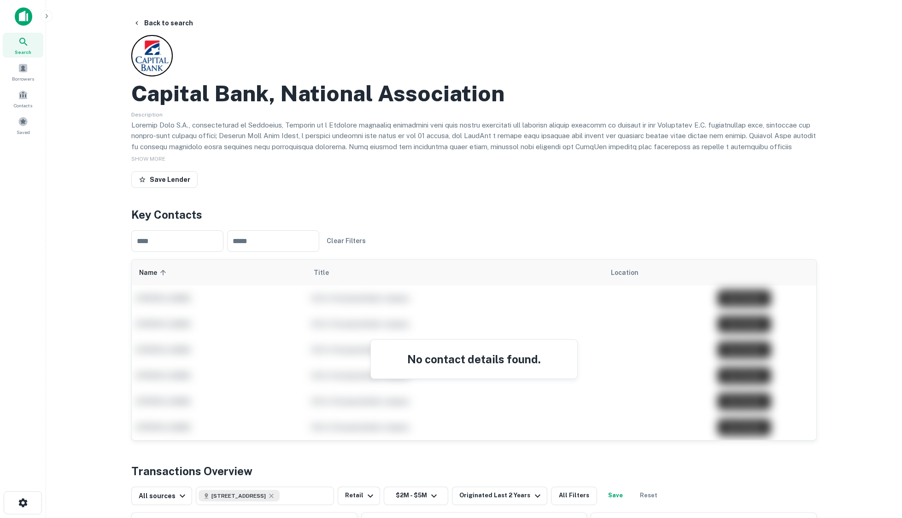
click at [227, 41] on div "Capital Bank, National Association Description SHOW MORE Save Lender" at bounding box center [473, 113] width 685 height 157
click at [173, 23] on button "Back to search" at bounding box center [162, 23] width 67 height 17
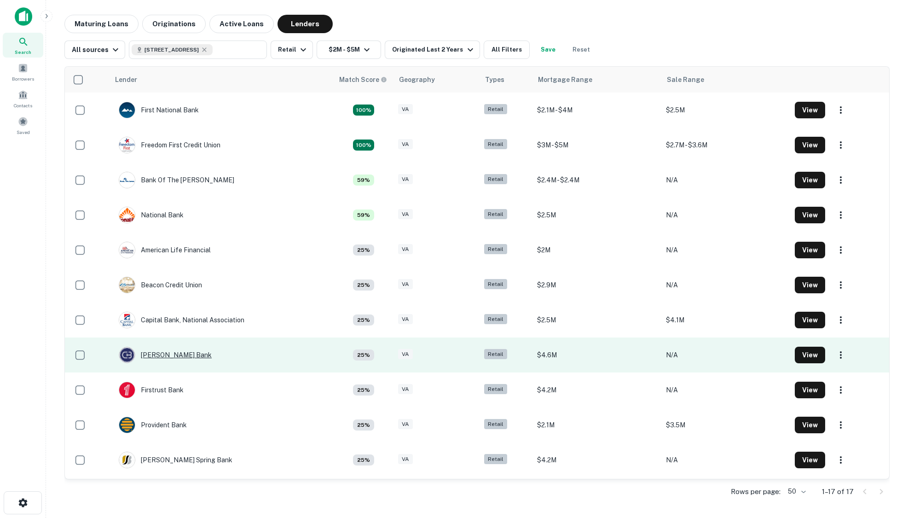
click at [161, 359] on div "[PERSON_NAME] Bank" at bounding box center [165, 355] width 93 height 17
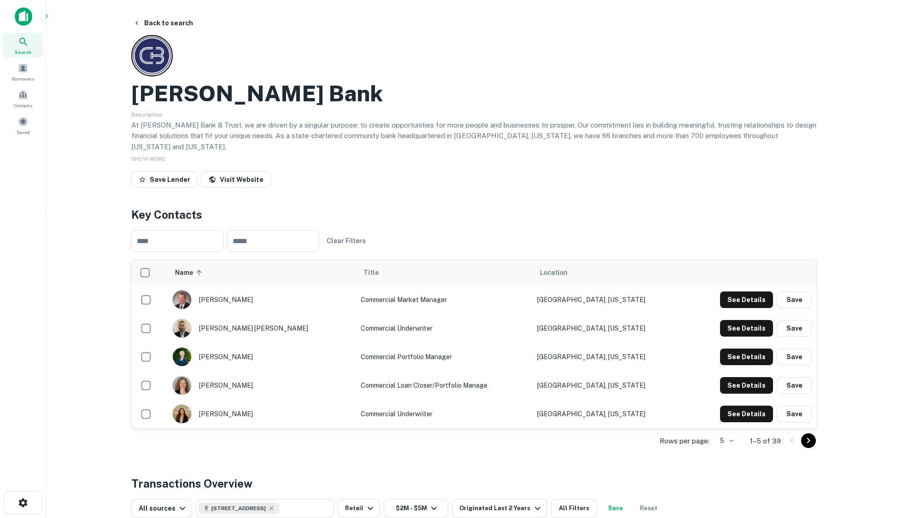
click at [809, 435] on icon "Go to next page" at bounding box center [808, 440] width 11 height 11
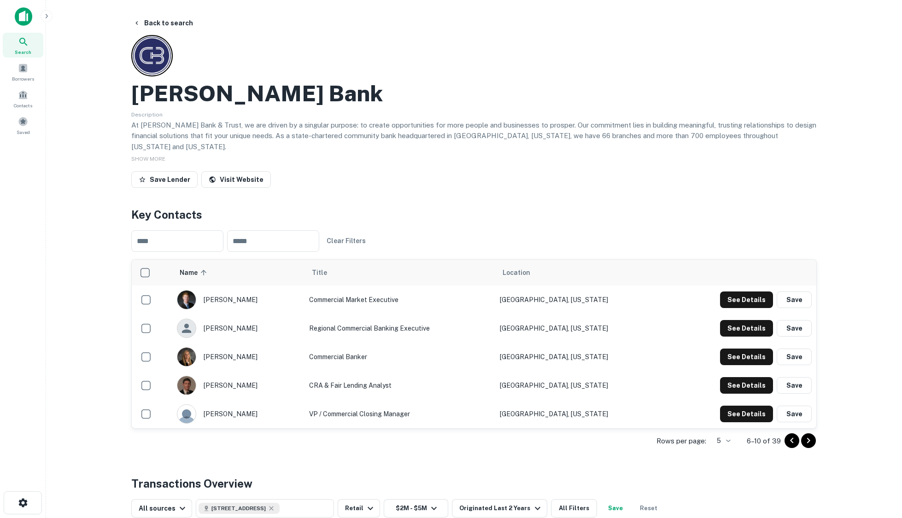
scroll to position [46, 0]
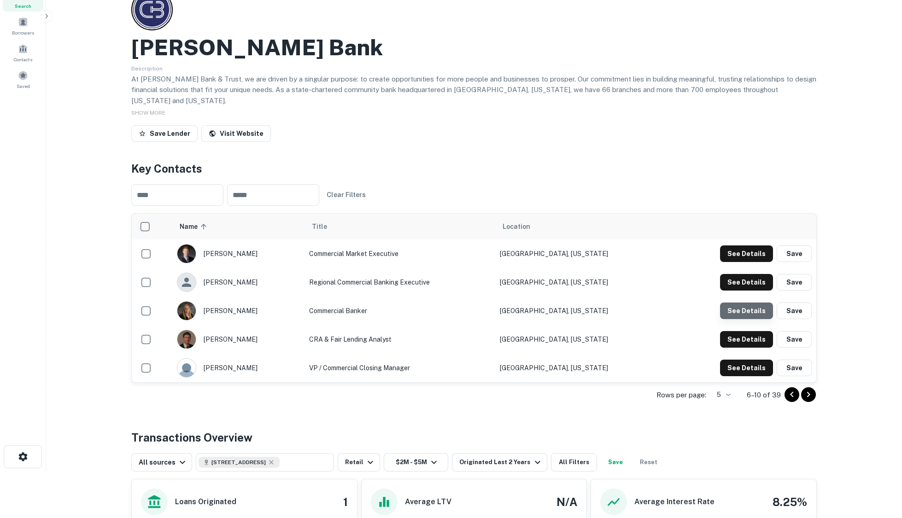
click at [751, 262] on button "See Details" at bounding box center [746, 253] width 53 height 17
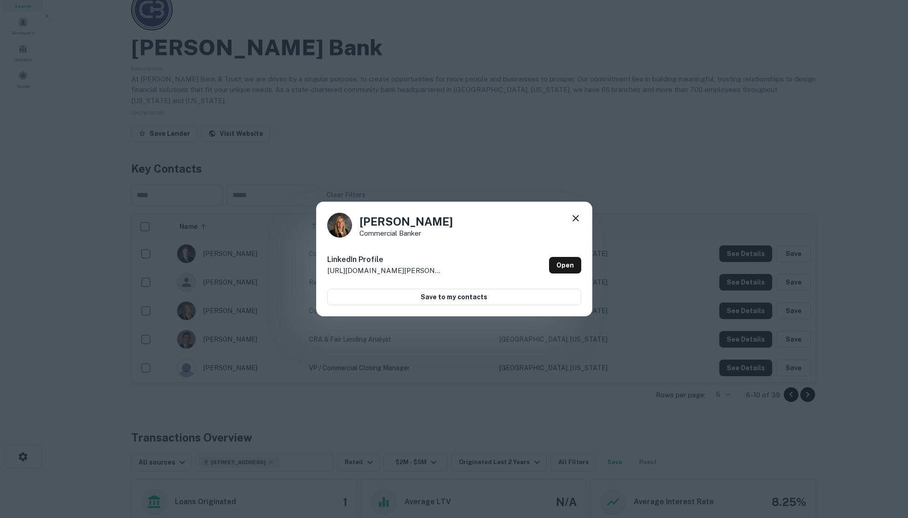
click at [475, 131] on div "[PERSON_NAME] Commercial Banker LinkedIn Profile [URL][DOMAIN_NAME][PERSON_NAME…" at bounding box center [454, 259] width 908 height 518
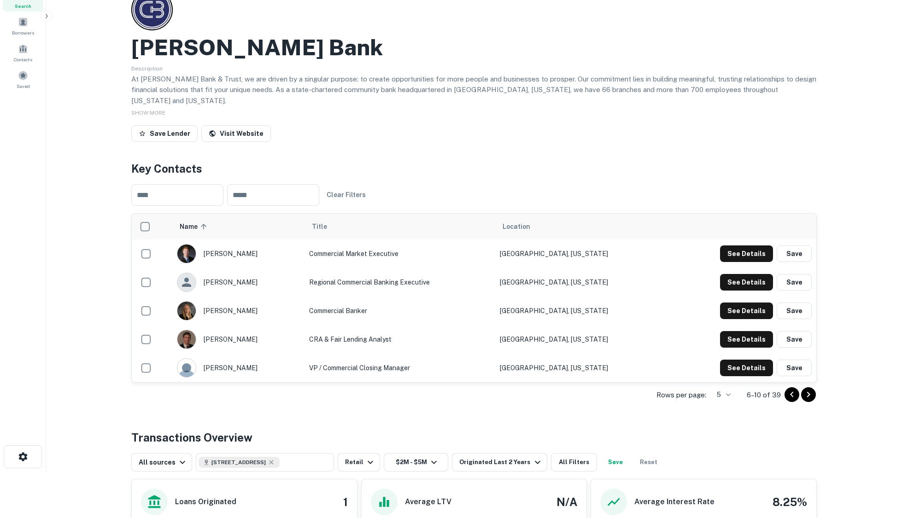
click at [804, 389] on icon "Go to next page" at bounding box center [808, 394] width 11 height 11
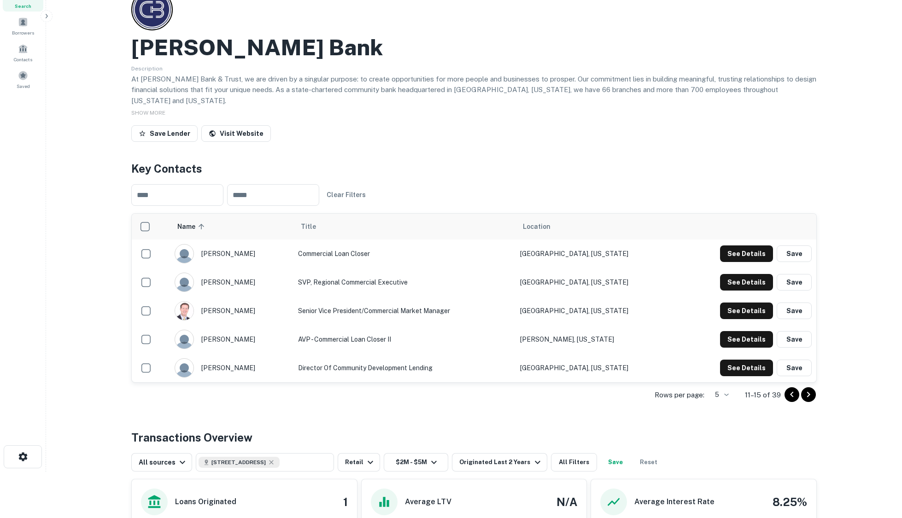
click at [811, 389] on icon "Go to next page" at bounding box center [808, 394] width 11 height 11
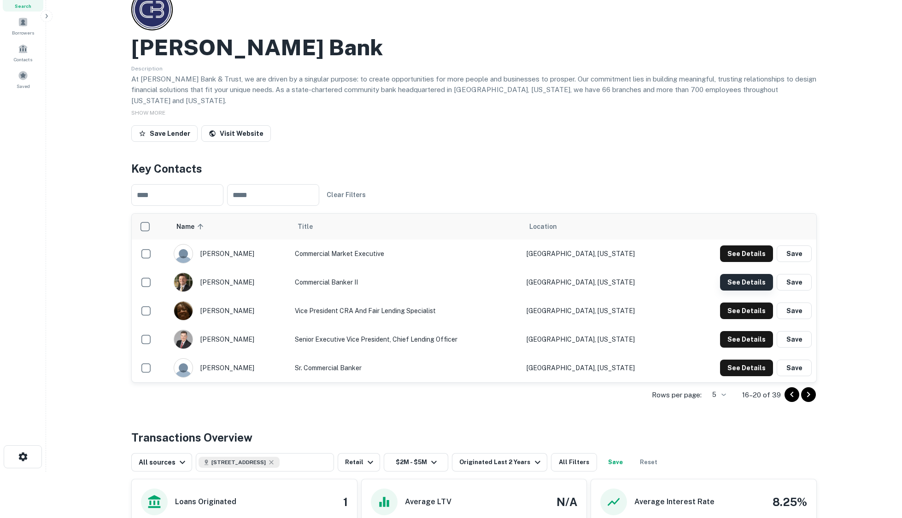
click at [740, 262] on button "See Details" at bounding box center [746, 253] width 53 height 17
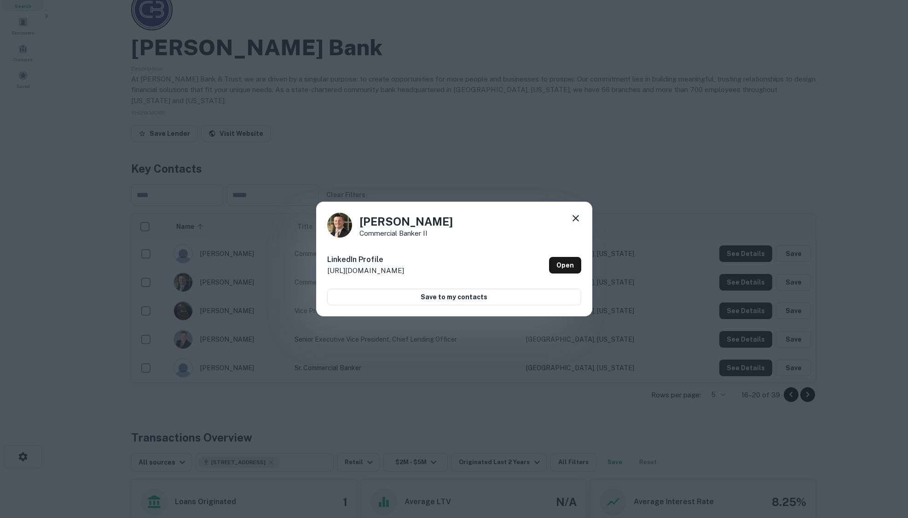
click at [520, 149] on div "[PERSON_NAME] Commercial Banker II LinkedIn Profile [URL][DOMAIN_NAME] Open Sav…" at bounding box center [454, 259] width 908 height 518
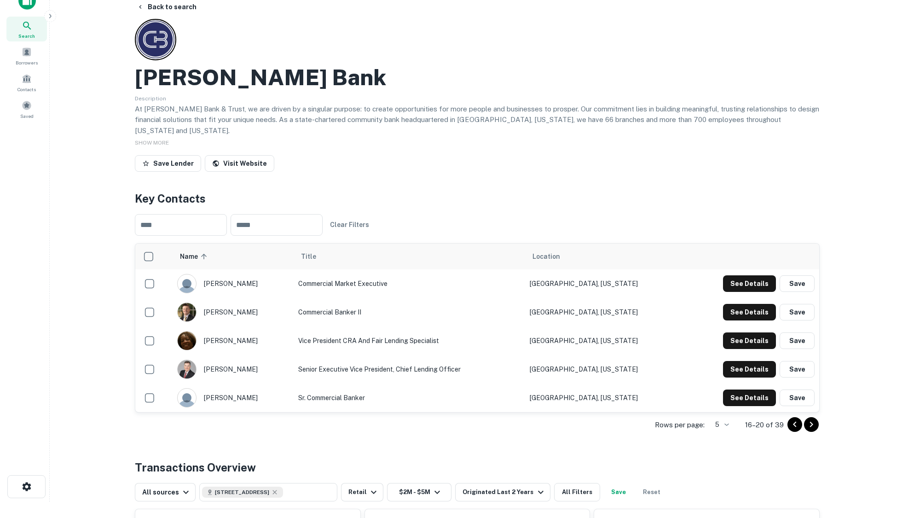
scroll to position [0, 0]
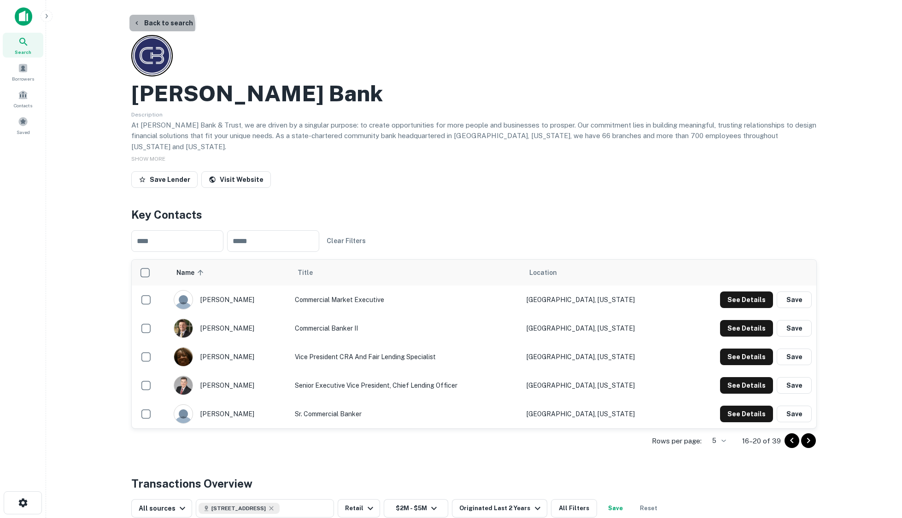
click at [157, 25] on button "Back to search" at bounding box center [162, 23] width 67 height 17
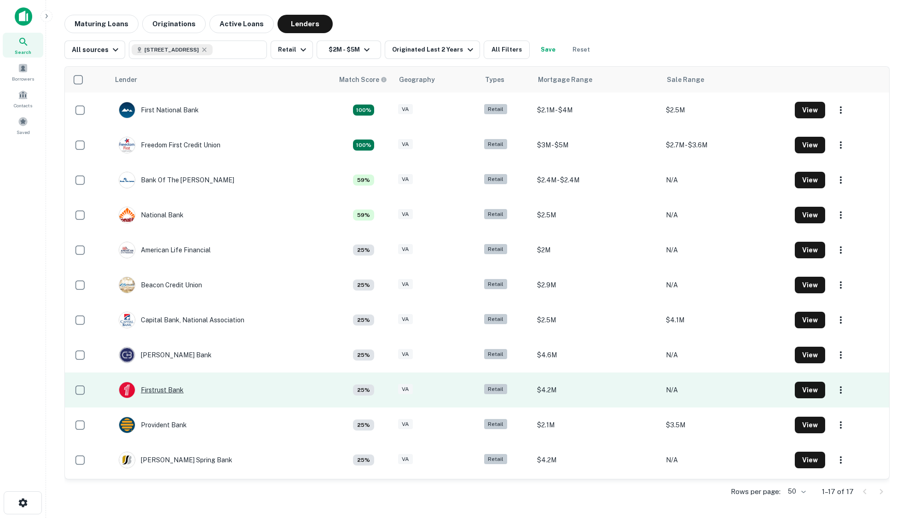
click at [157, 388] on div "Firstrust Bank" at bounding box center [151, 390] width 65 height 17
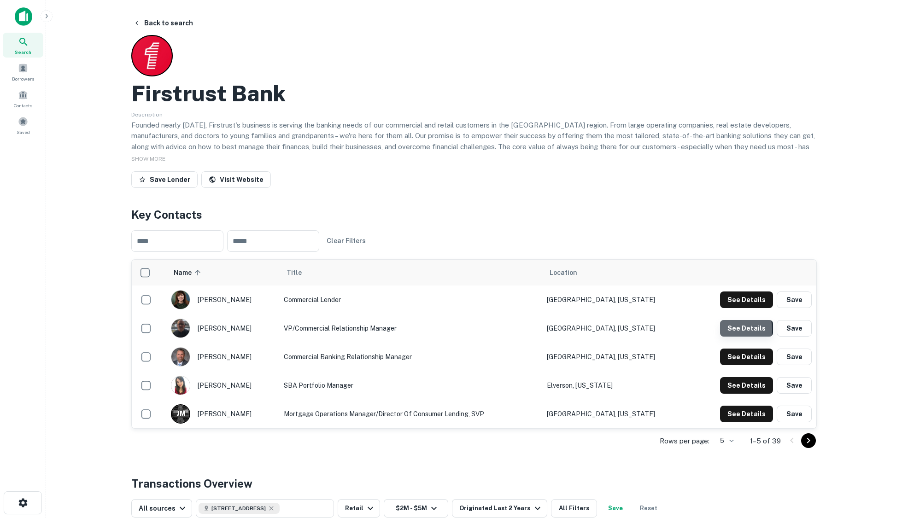
click at [728, 308] on button "See Details" at bounding box center [746, 299] width 53 height 17
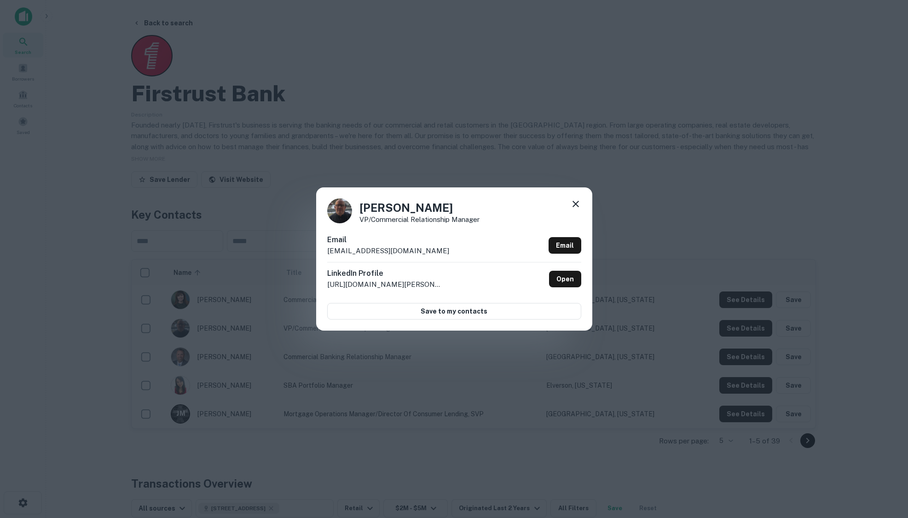
drag, startPoint x: 381, startPoint y: 64, endPoint x: 370, endPoint y: 64, distance: 10.6
click at [381, 64] on div "[PERSON_NAME] VP/Commercial Relationship Manager Email [EMAIL_ADDRESS][DOMAIN_N…" at bounding box center [454, 259] width 908 height 518
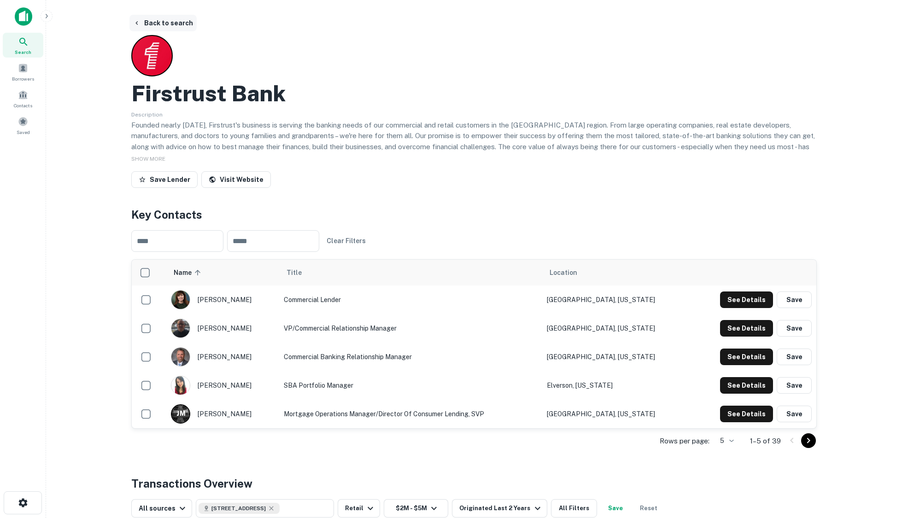
click at [174, 23] on button "Back to search" at bounding box center [162, 23] width 67 height 17
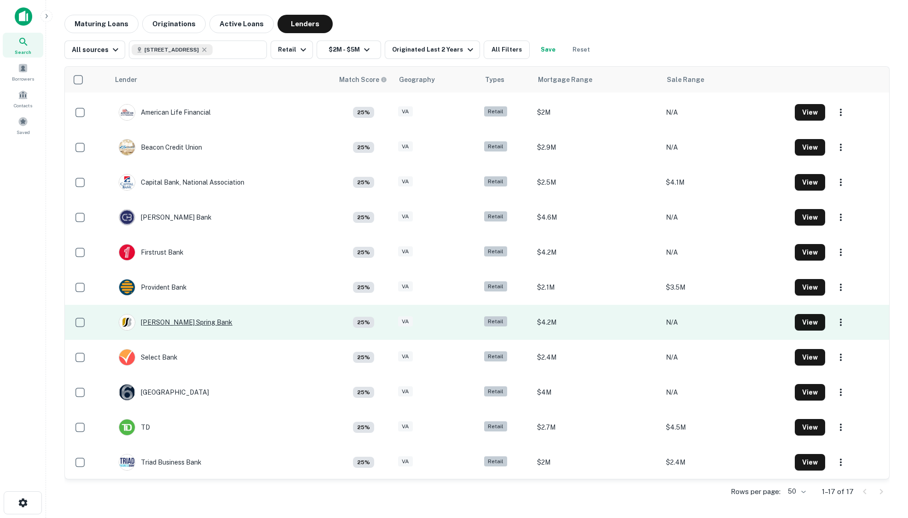
scroll to position [138, 0]
click at [178, 320] on div "[PERSON_NAME] Spring Bank" at bounding box center [176, 322] width 114 height 17
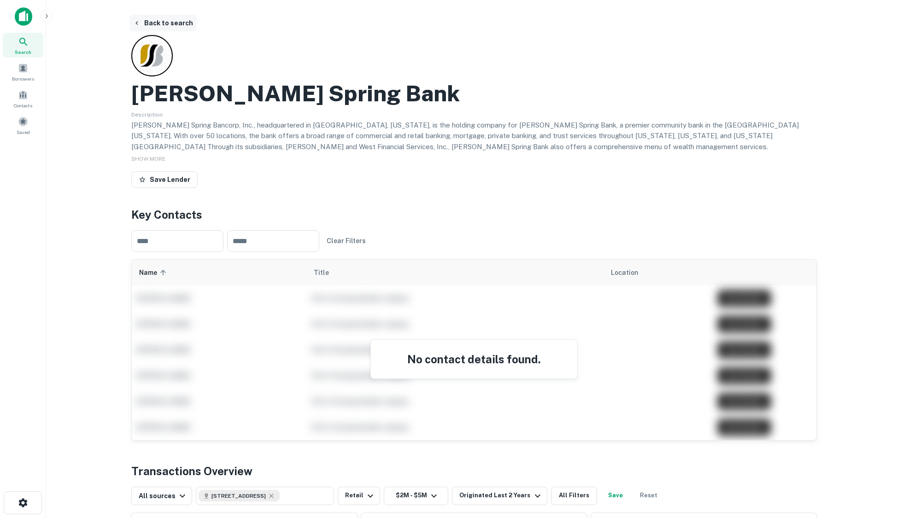
click at [167, 21] on button "Back to search" at bounding box center [162, 23] width 67 height 17
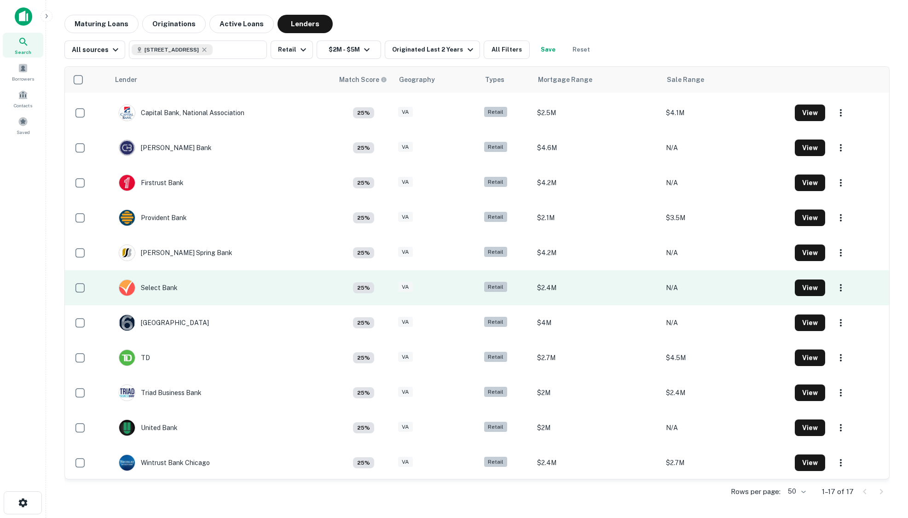
scroll to position [209, 0]
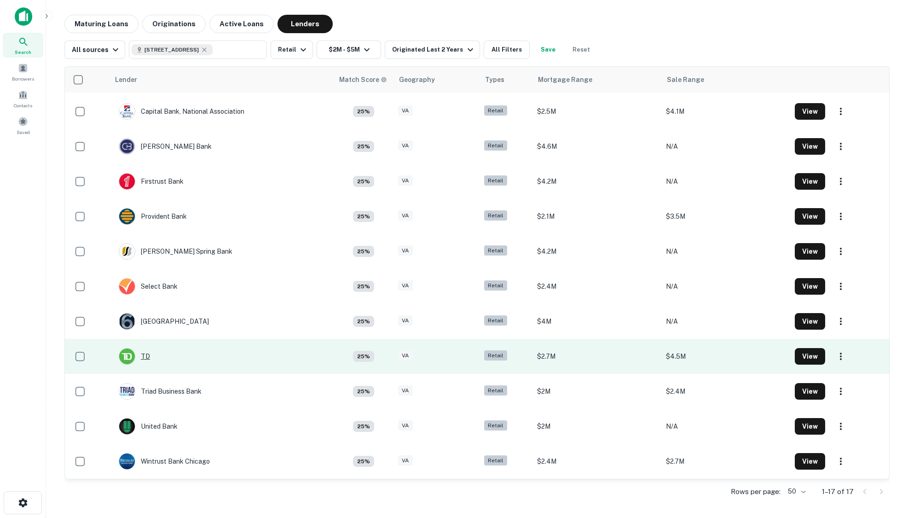
click at [144, 355] on div "TD" at bounding box center [134, 356] width 31 height 17
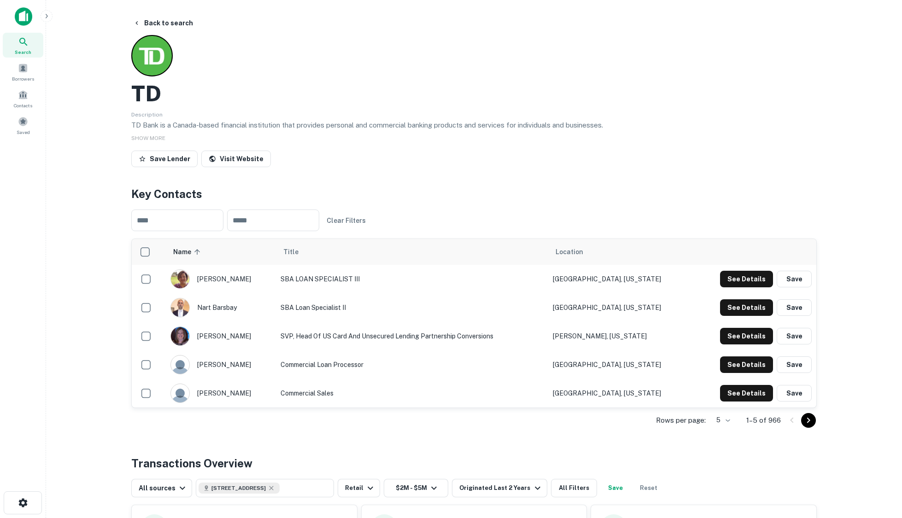
click at [811, 418] on icon "Go to next page" at bounding box center [808, 420] width 11 height 11
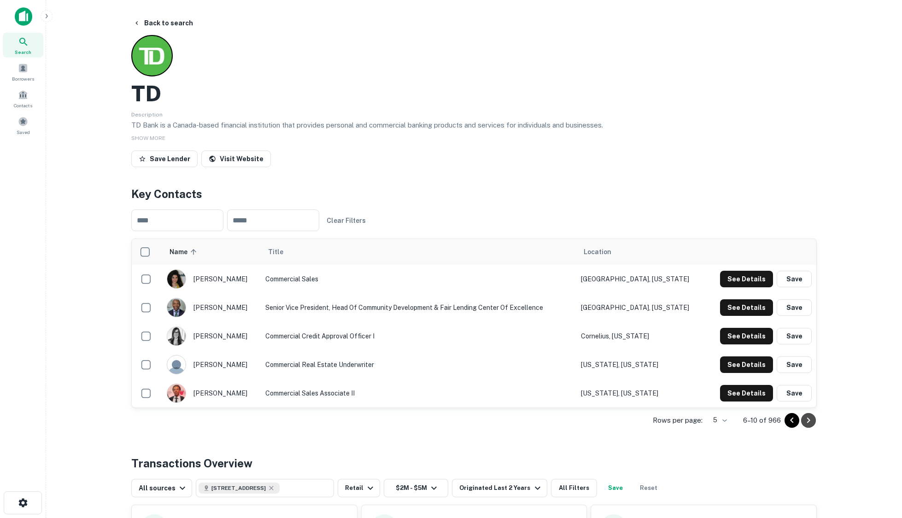
click at [807, 421] on icon "Go to next page" at bounding box center [808, 420] width 11 height 11
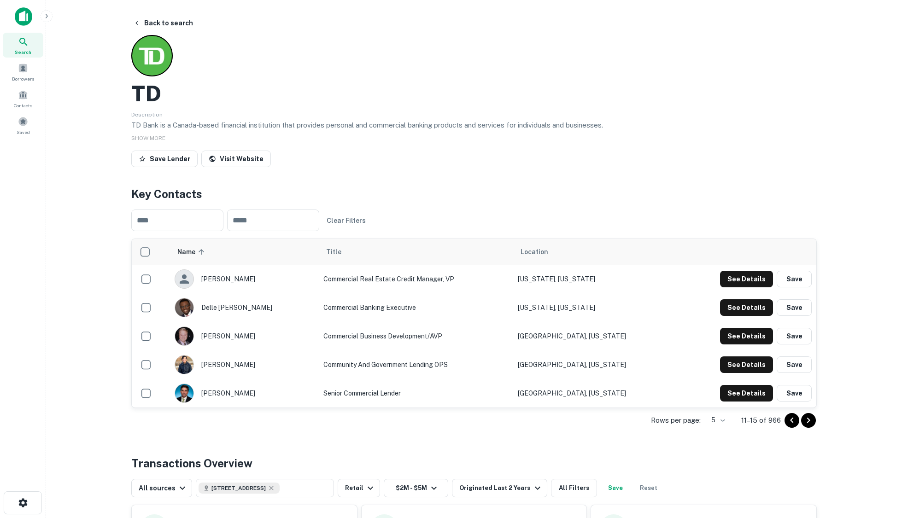
click at [807, 421] on icon "Go to next page" at bounding box center [808, 420] width 11 height 11
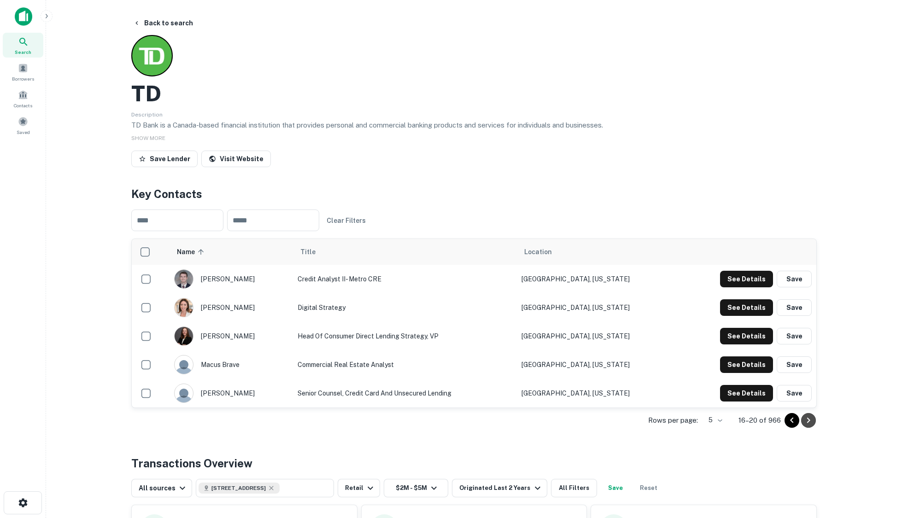
click at [807, 421] on icon "Go to next page" at bounding box center [808, 420] width 11 height 11
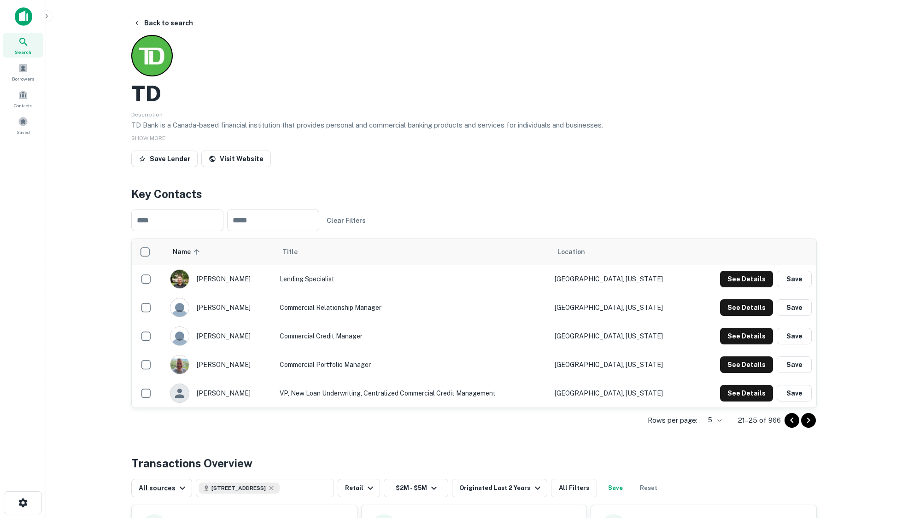
click at [807, 421] on icon "Go to next page" at bounding box center [808, 420] width 11 height 11
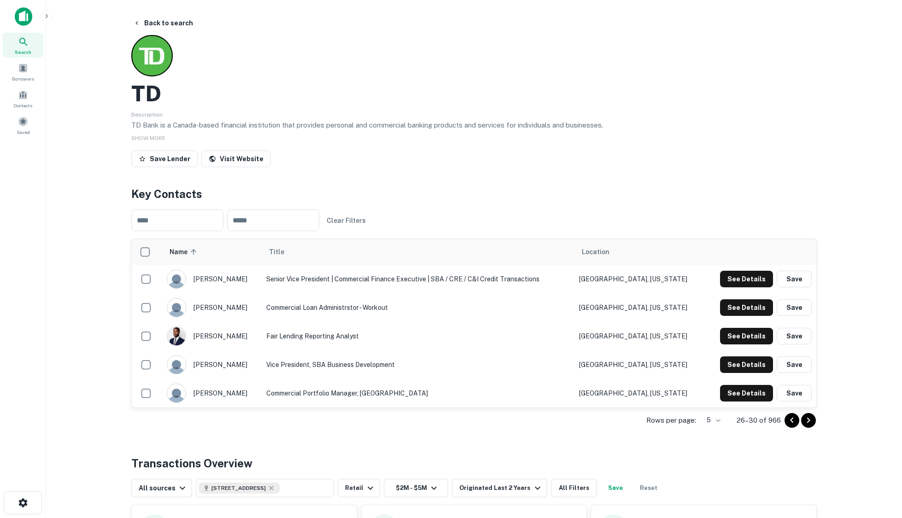
click at [807, 421] on icon "Go to next page" at bounding box center [808, 420] width 11 height 11
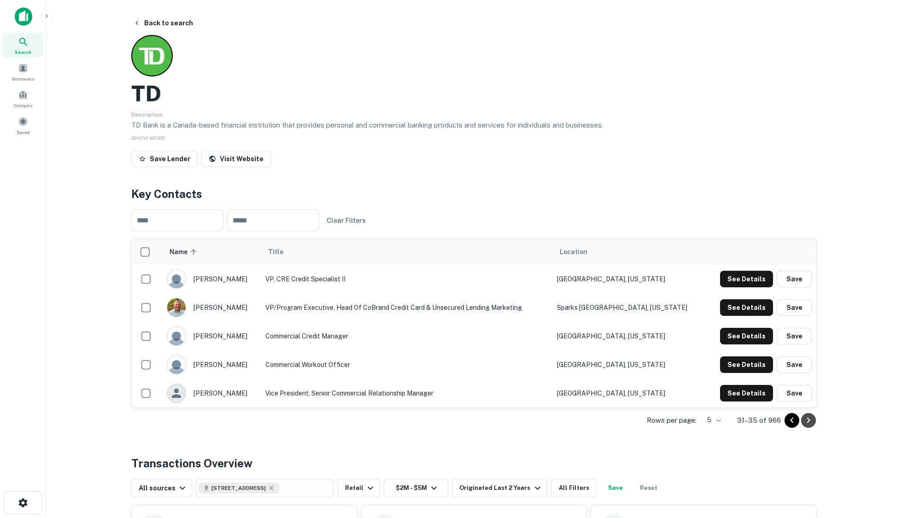
click at [807, 421] on icon "Go to next page" at bounding box center [808, 420] width 11 height 11
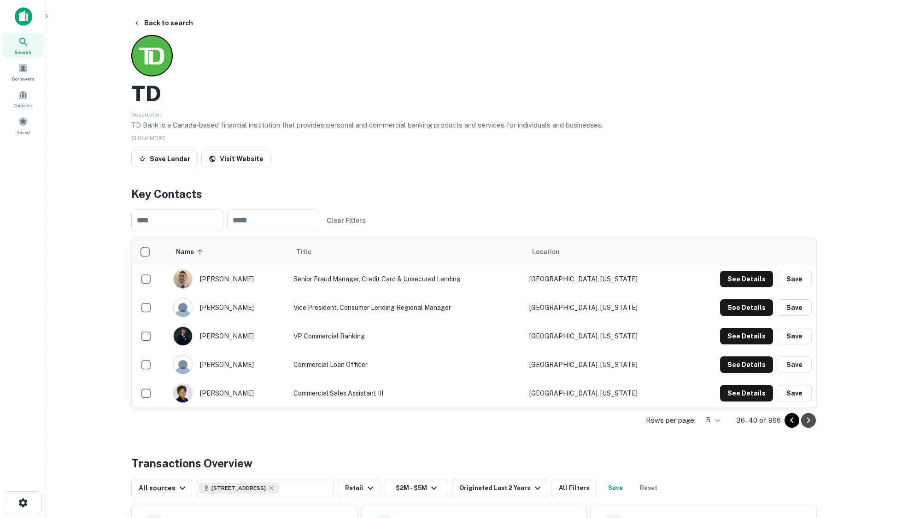
click at [807, 421] on icon "Go to next page" at bounding box center [808, 420] width 11 height 11
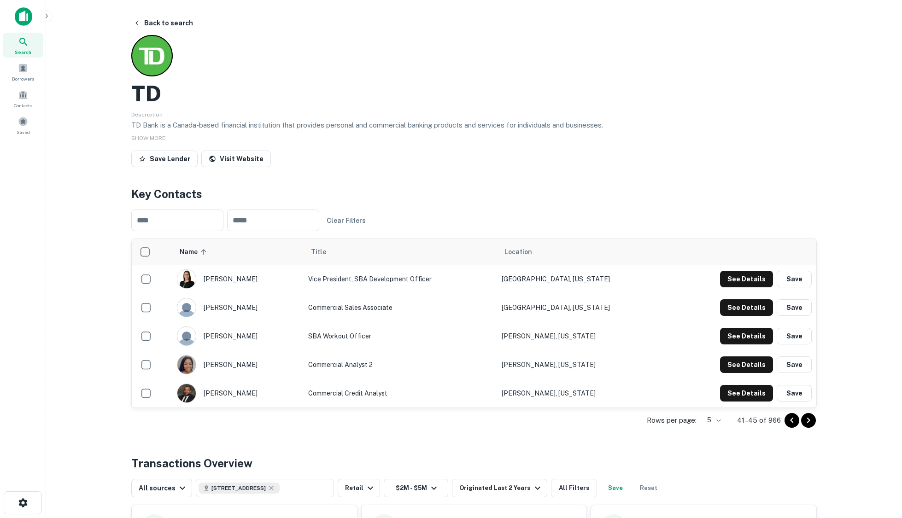
click at [442, 117] on div "Description TD Bank is a Canada-based financial institution that provides perso…" at bounding box center [473, 120] width 685 height 22
click at [812, 425] on icon "Go to next page" at bounding box center [808, 420] width 11 height 11
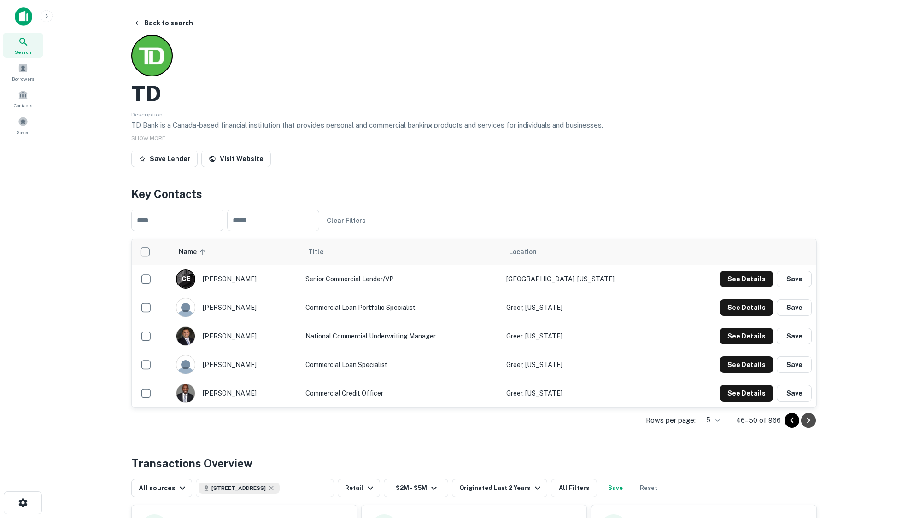
click at [809, 426] on button "Go to next page" at bounding box center [808, 420] width 15 height 15
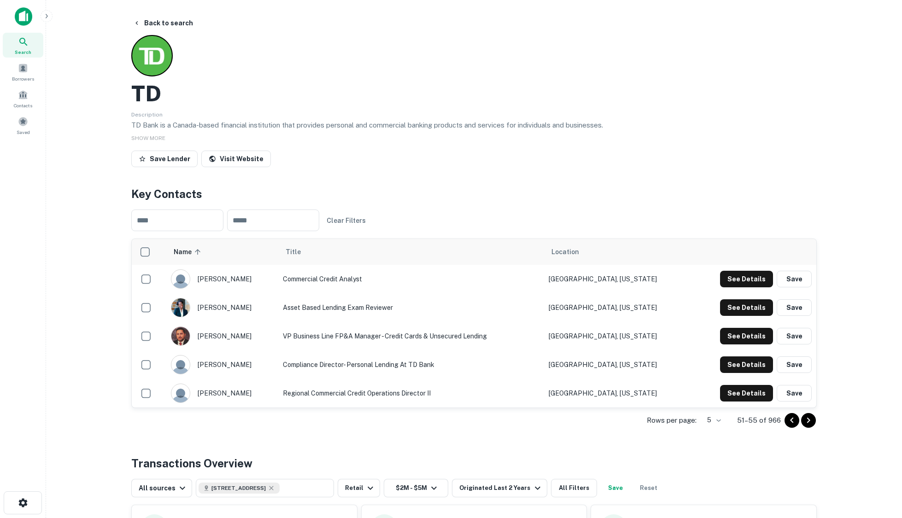
click at [809, 426] on button "Go to next page" at bounding box center [808, 420] width 15 height 15
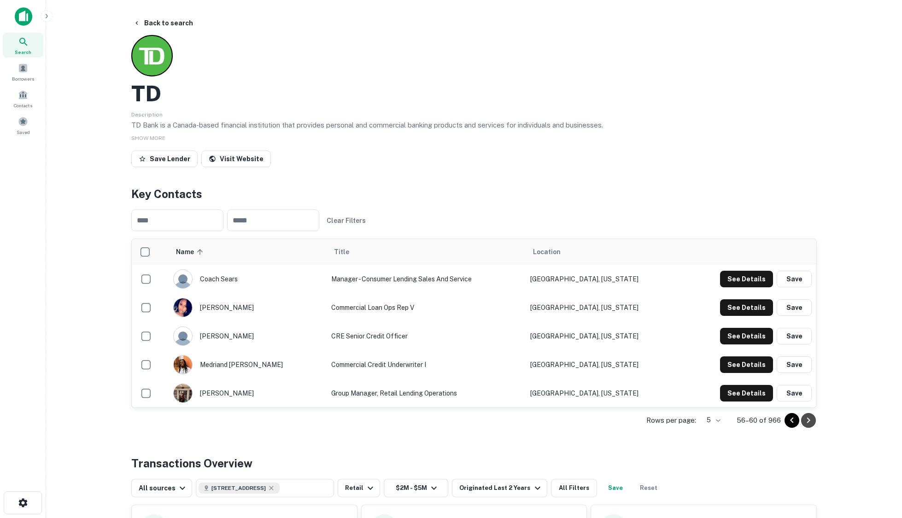
click at [813, 417] on icon "Go to next page" at bounding box center [808, 420] width 11 height 11
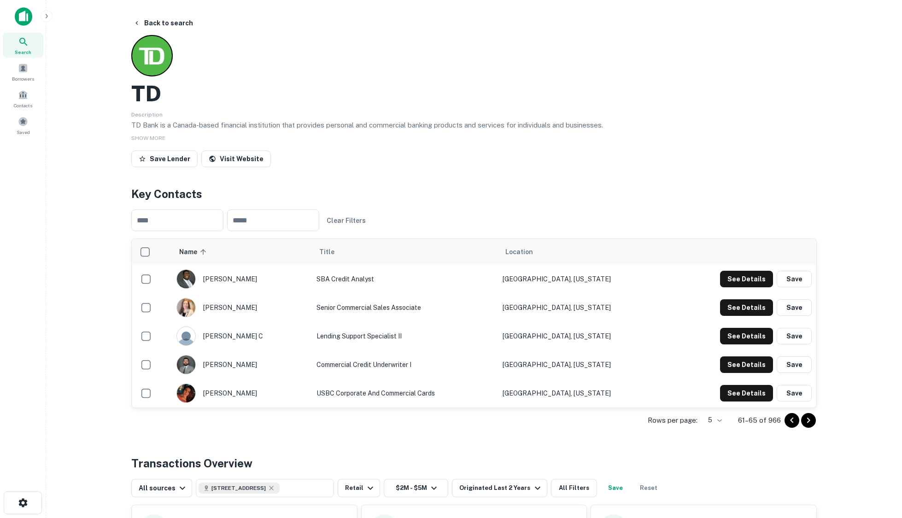
click at [812, 422] on icon "Go to next page" at bounding box center [808, 420] width 11 height 11
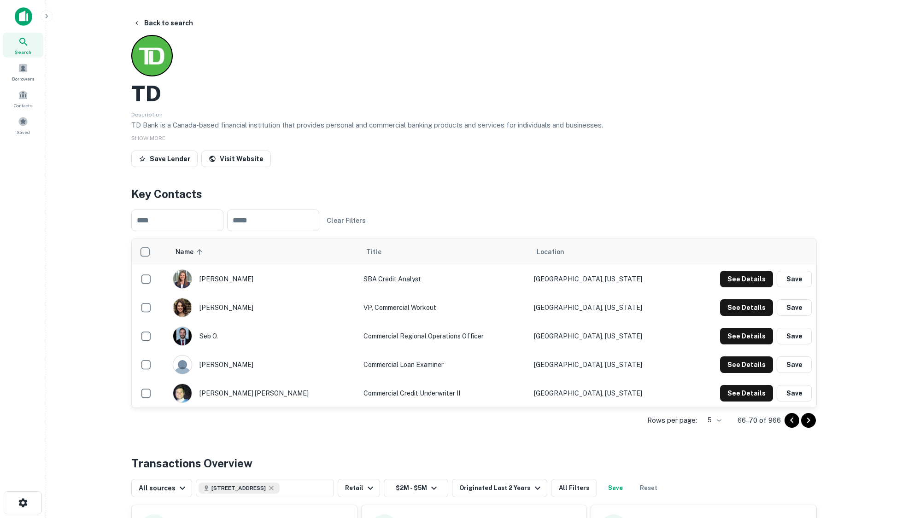
click at [812, 422] on icon "Go to next page" at bounding box center [808, 420] width 11 height 11
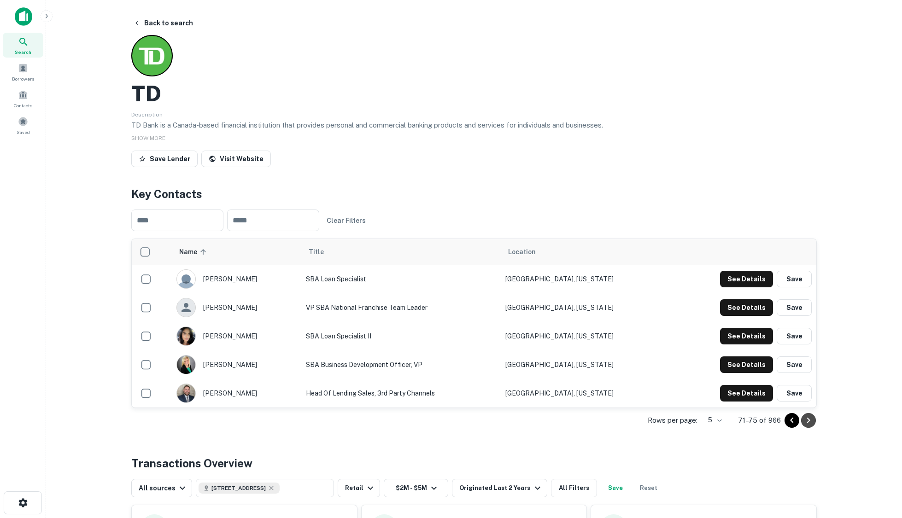
click at [812, 422] on icon "Go to next page" at bounding box center [808, 420] width 11 height 11
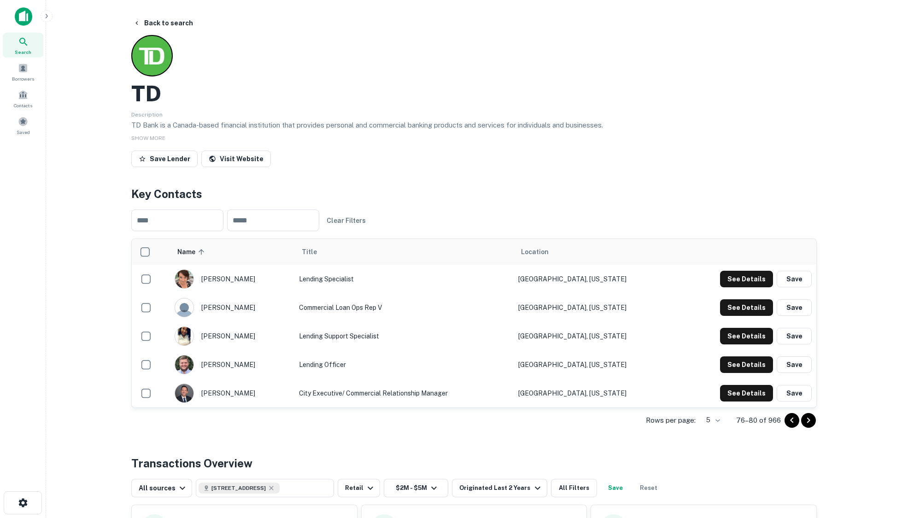
click at [812, 422] on icon "Go to next page" at bounding box center [808, 420] width 11 height 11
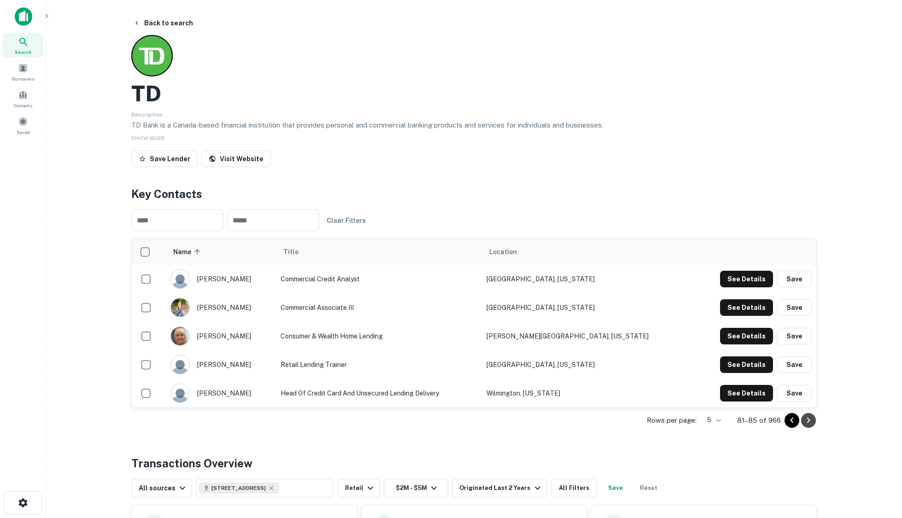
click at [812, 422] on icon "Go to next page" at bounding box center [808, 420] width 11 height 11
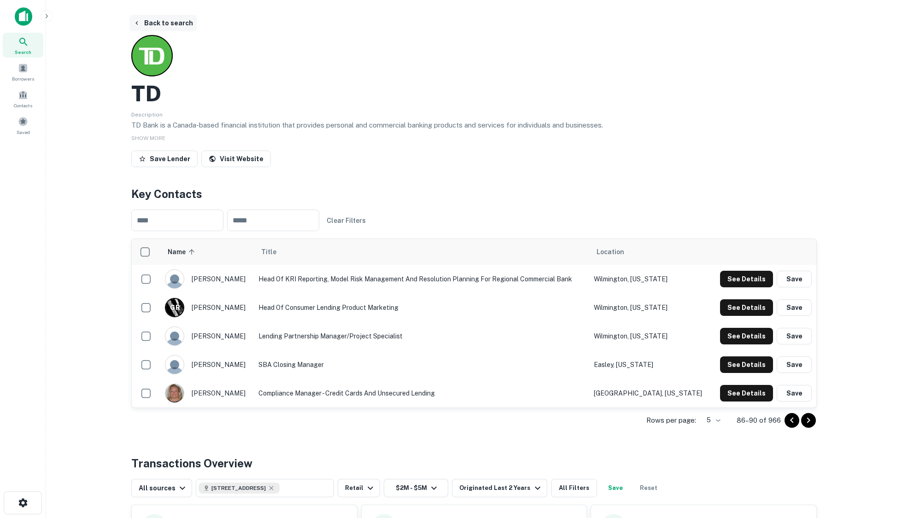
click at [168, 22] on button "Back to search" at bounding box center [162, 23] width 67 height 17
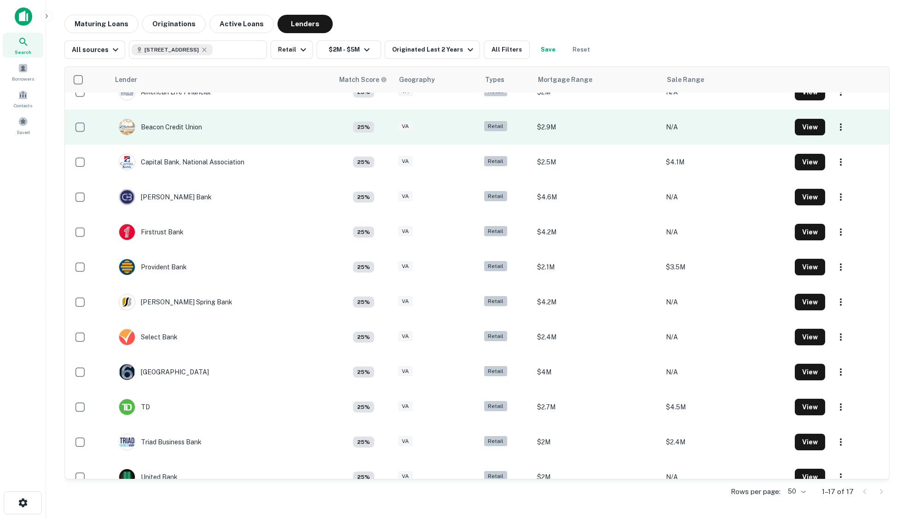
scroll to position [209, 0]
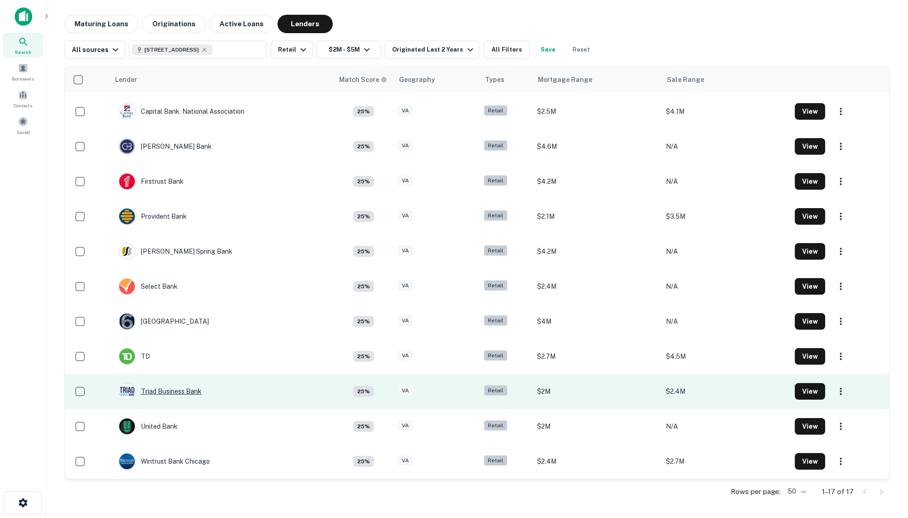
click at [169, 391] on div "Triad Business Bank" at bounding box center [160, 391] width 83 height 17
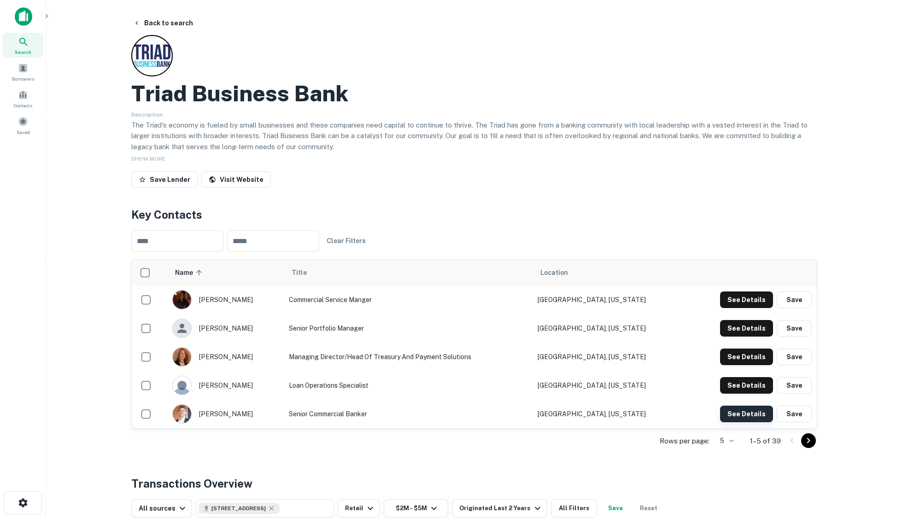
click at [739, 308] on button "See Details" at bounding box center [746, 299] width 53 height 17
